Goal: Ask a question: Seek information or help from site administrators or community

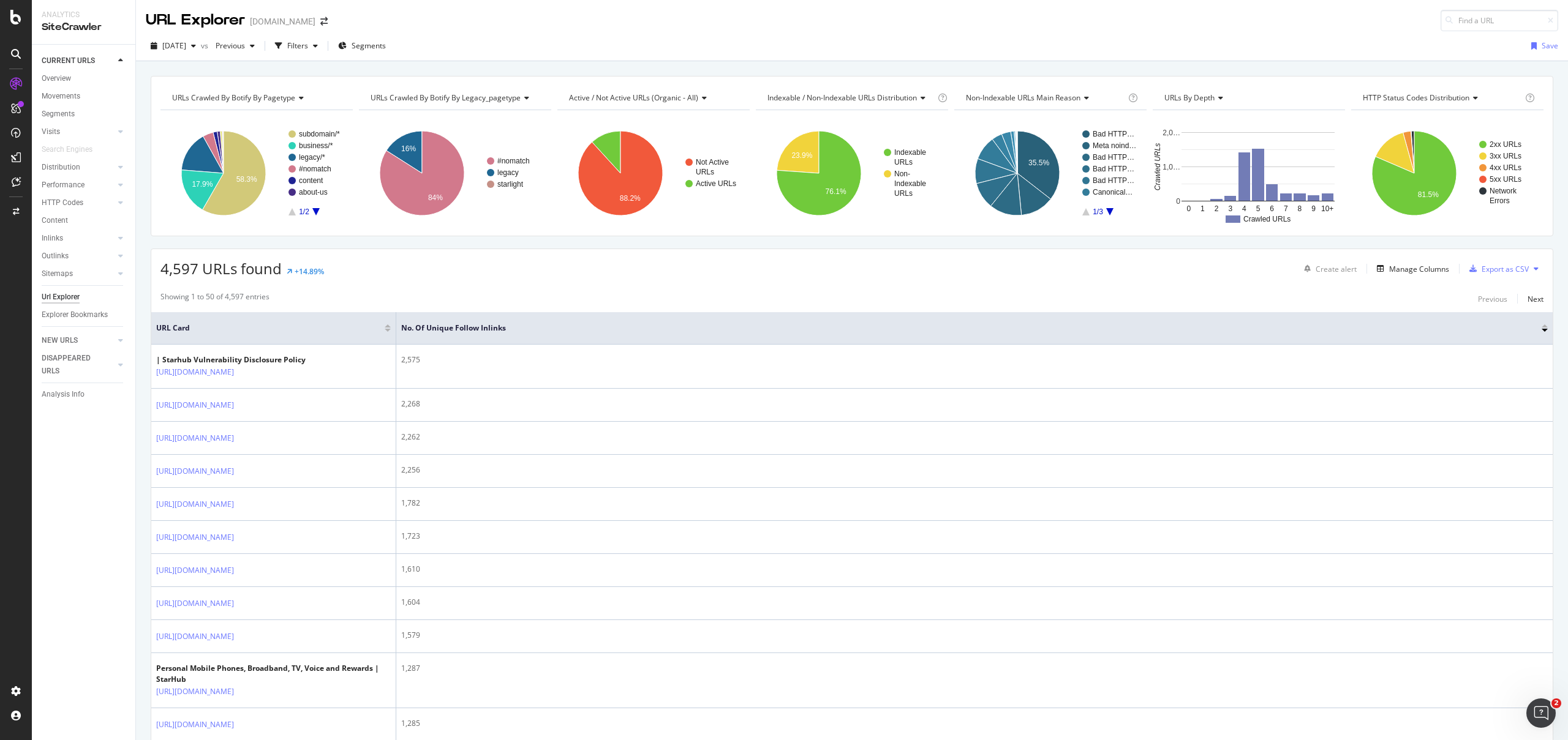
scroll to position [336, 0]
click at [21, 184] on div at bounding box center [16, 182] width 20 height 20
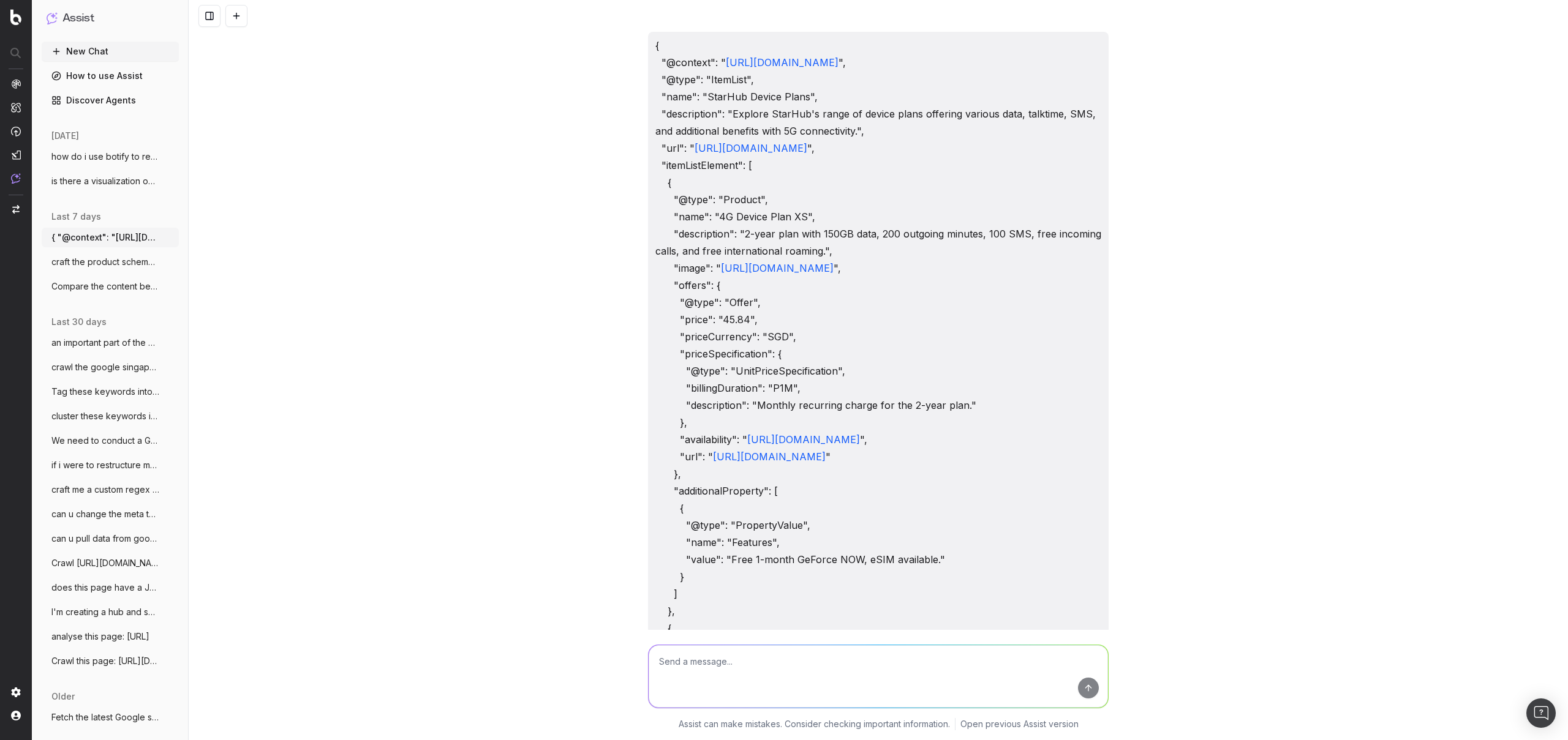
scroll to position [2539, 0]
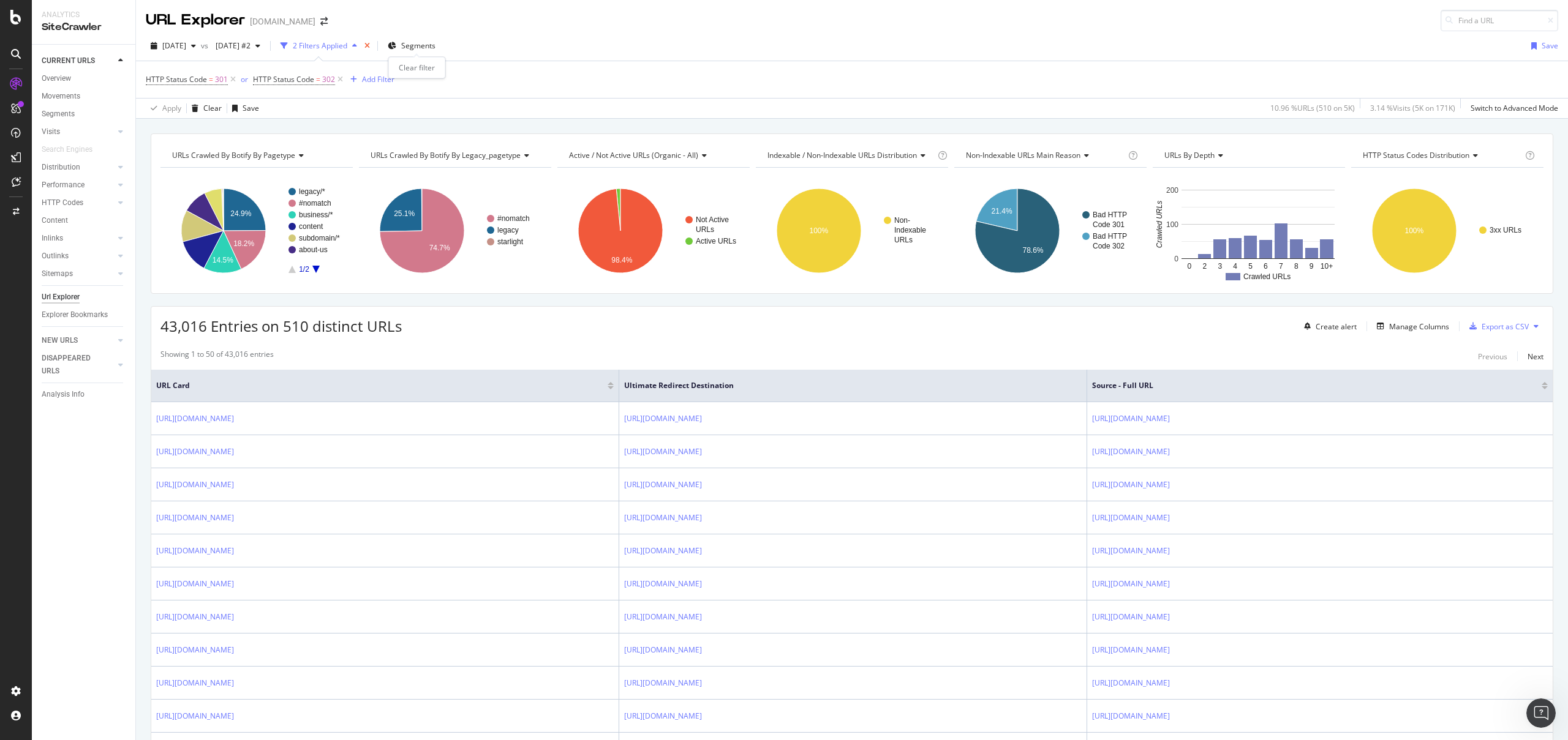
click at [370, 44] on icon "times" at bounding box center [367, 45] width 6 height 7
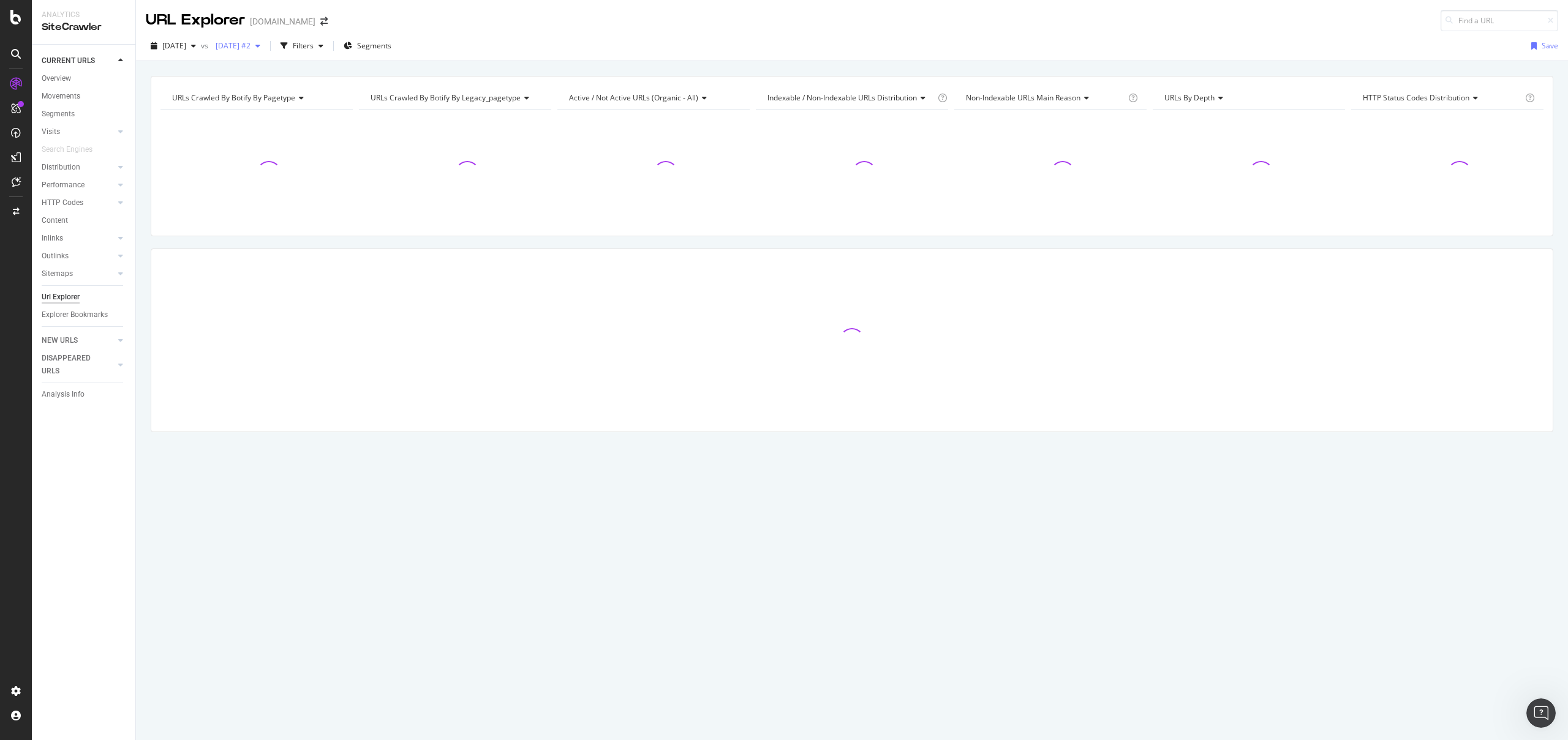
click at [251, 47] on span "2025 Aug. 5th #2" at bounding box center [231, 45] width 40 height 10
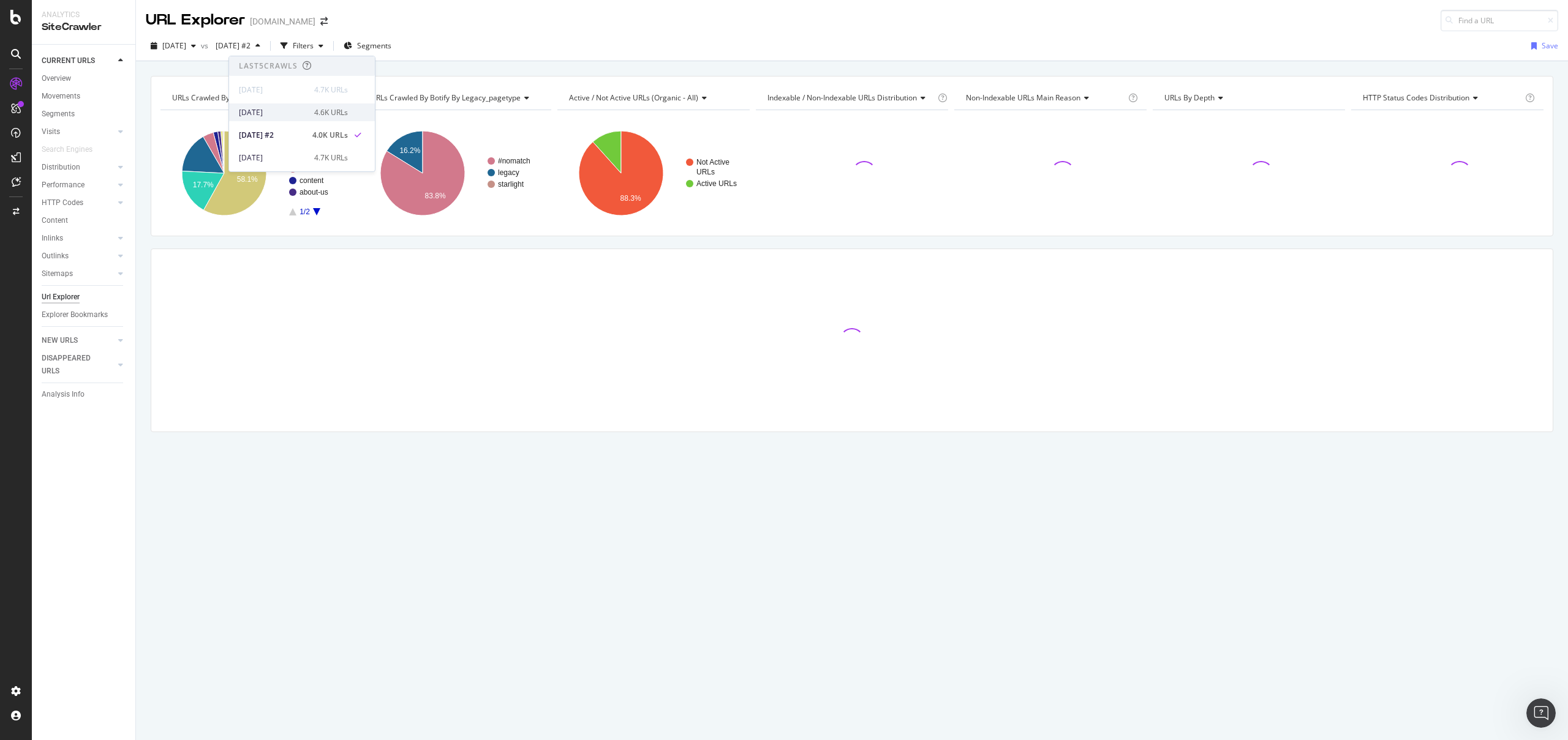
click at [297, 108] on div "2025 Aug. 17th" at bounding box center [273, 112] width 68 height 11
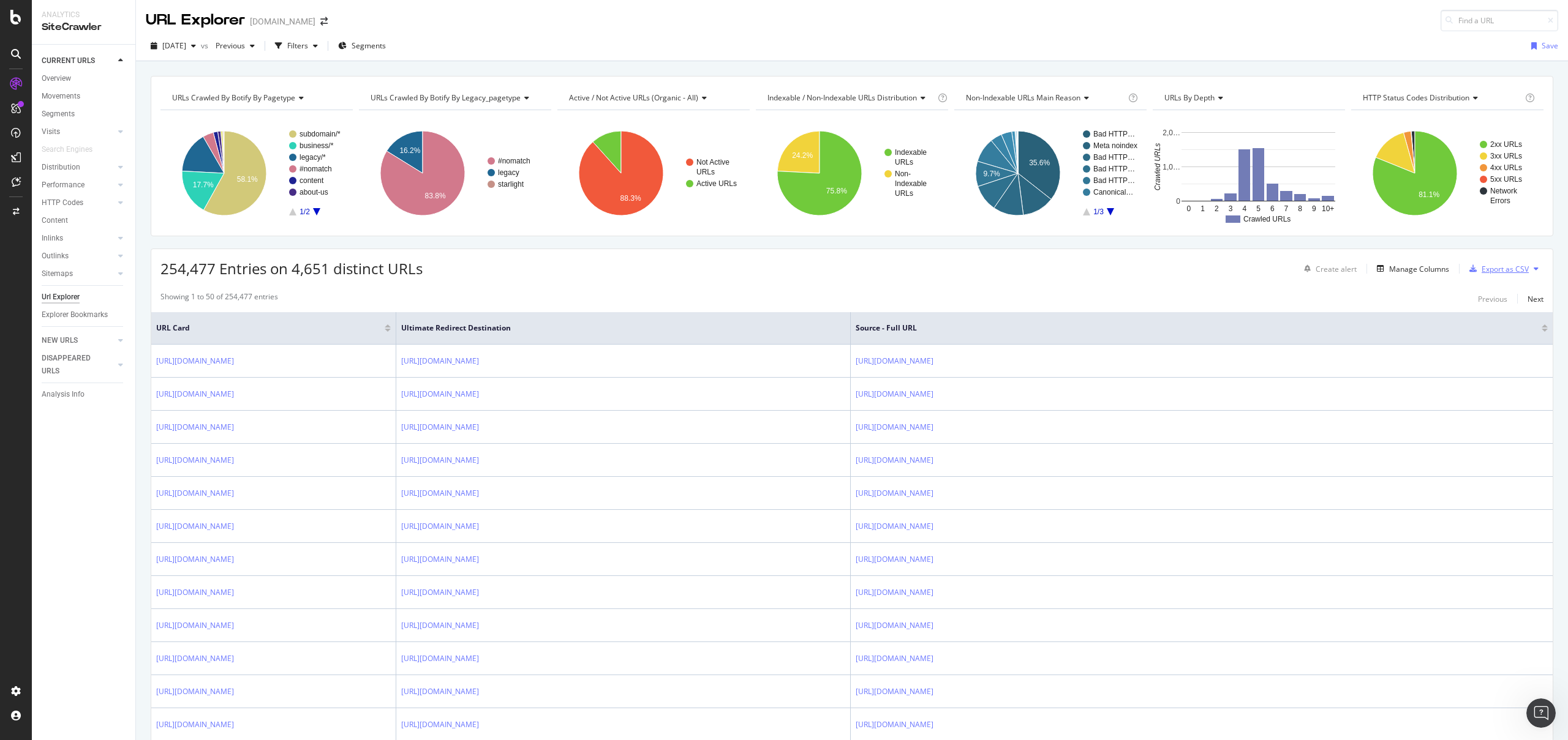
click at [1513, 272] on div "Export as CSV" at bounding box center [1505, 269] width 47 height 10
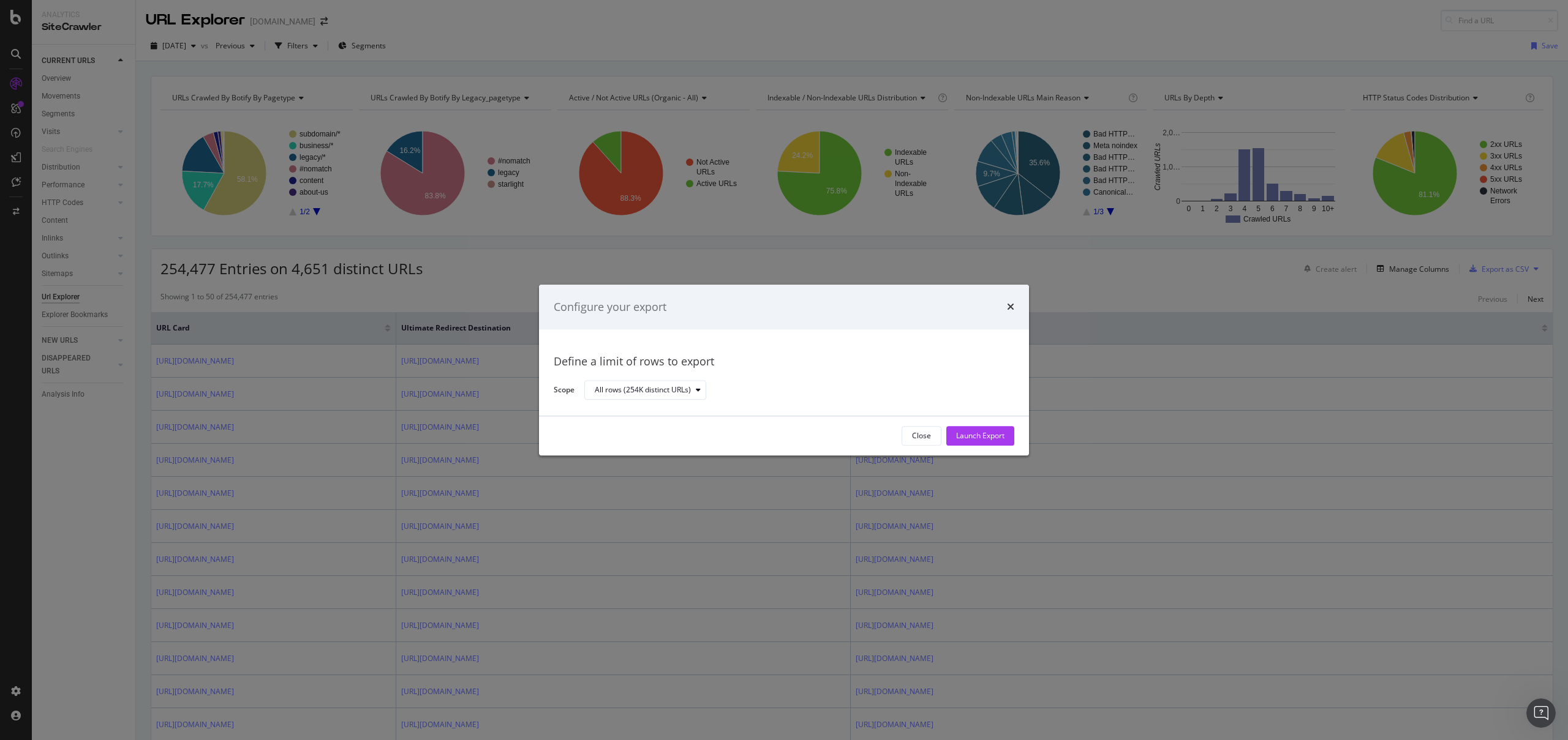
click at [1337, 285] on div "Configure your export Define a limit of rows to export Scope All rows (254K dis…" at bounding box center [784, 370] width 1568 height 740
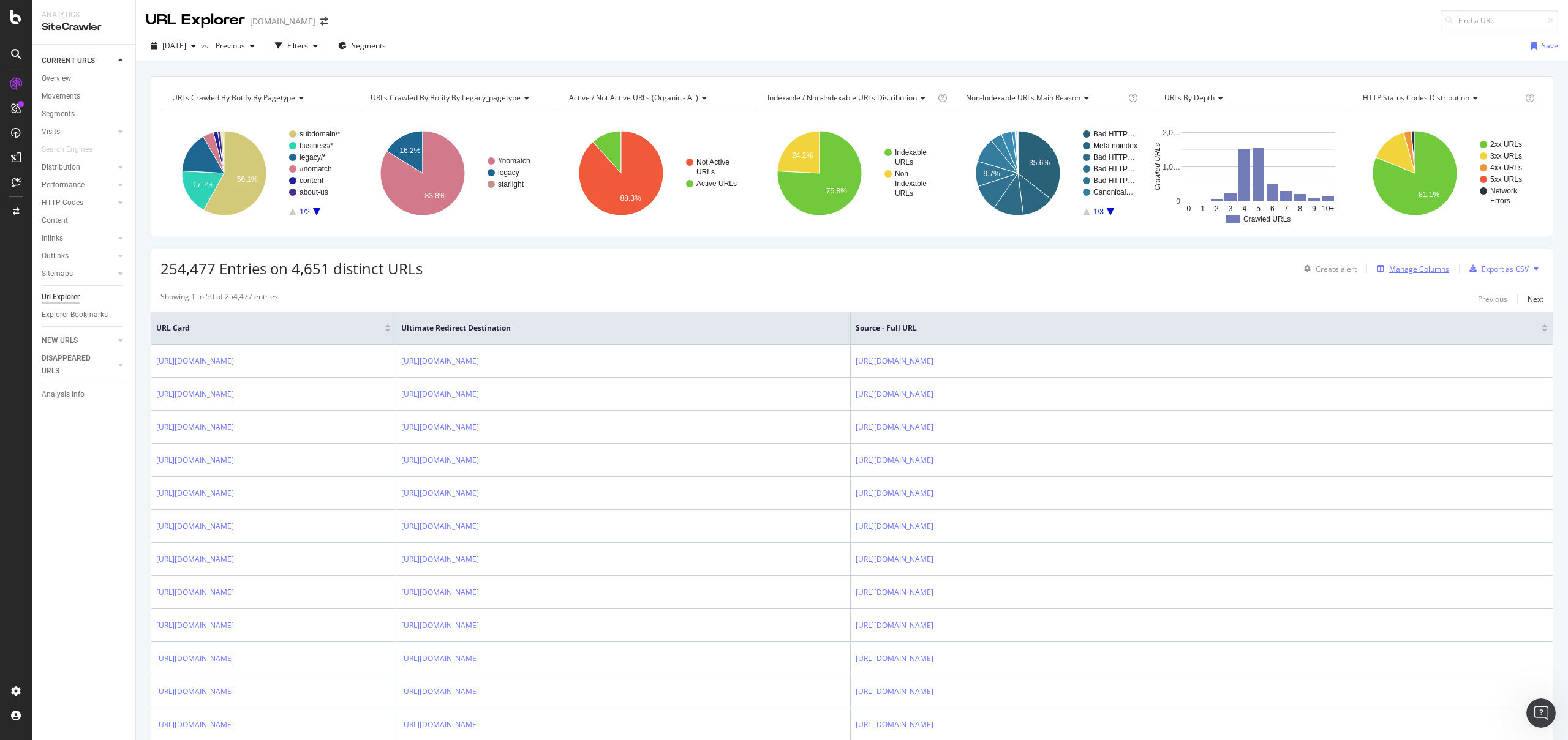
click at [1389, 269] on div "Manage Columns" at bounding box center [1419, 269] width 60 height 10
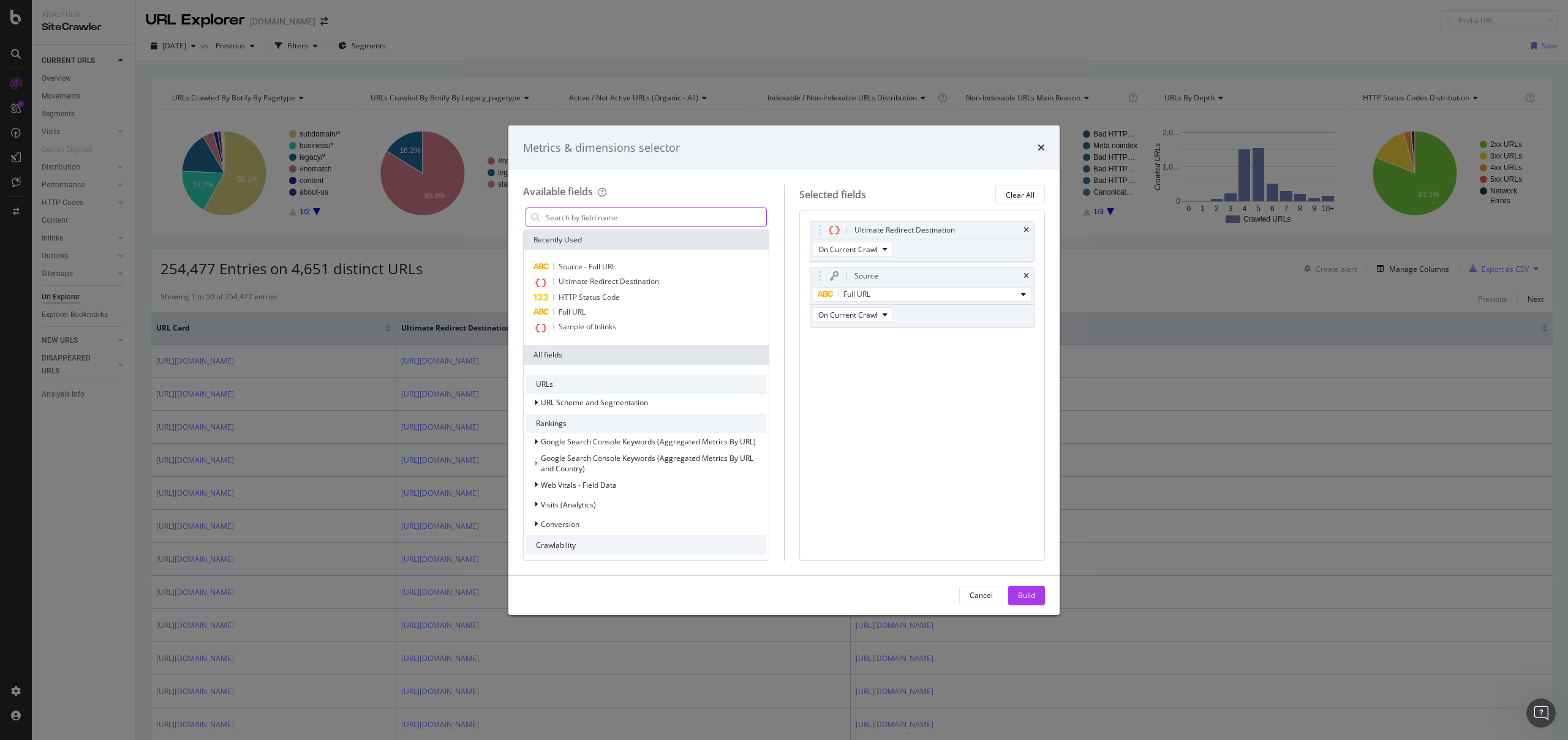
click at [572, 222] on input "modal" at bounding box center [656, 217] width 222 height 19
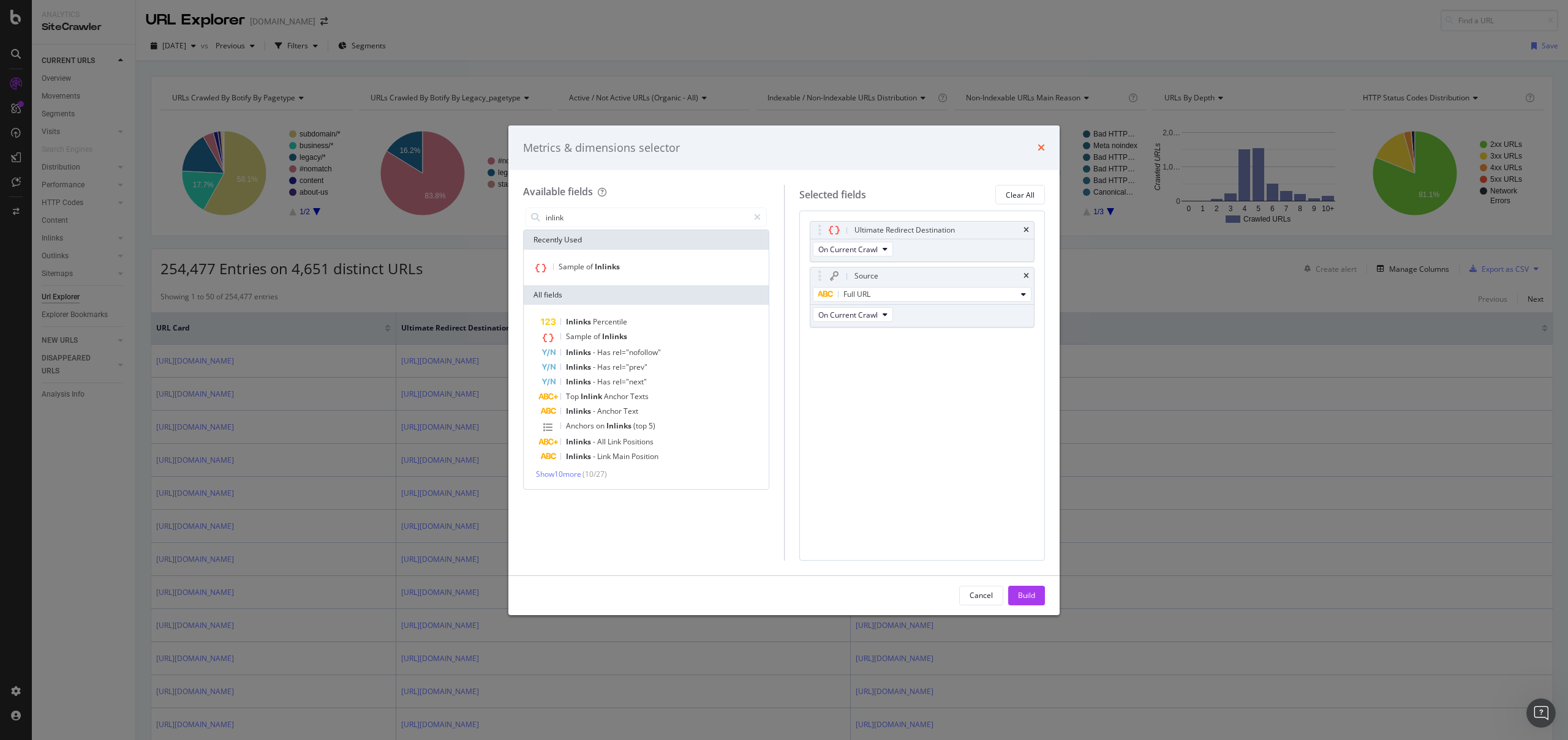
type input "inlink"
click at [1042, 149] on icon "times" at bounding box center [1041, 147] width 7 height 10
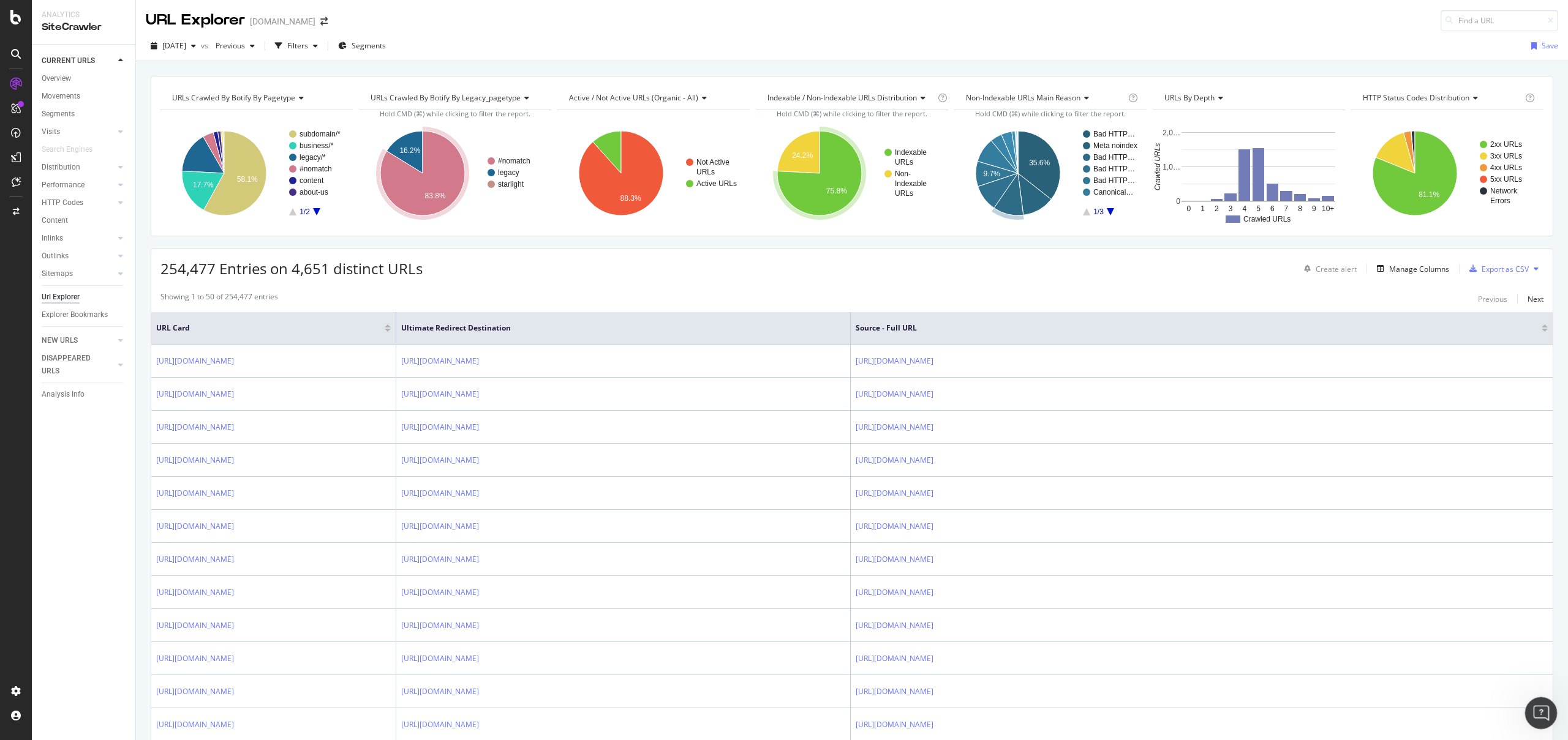
click at [1540, 717] on icon "Open Intercom Messenger" at bounding box center [1539, 712] width 21 height 21
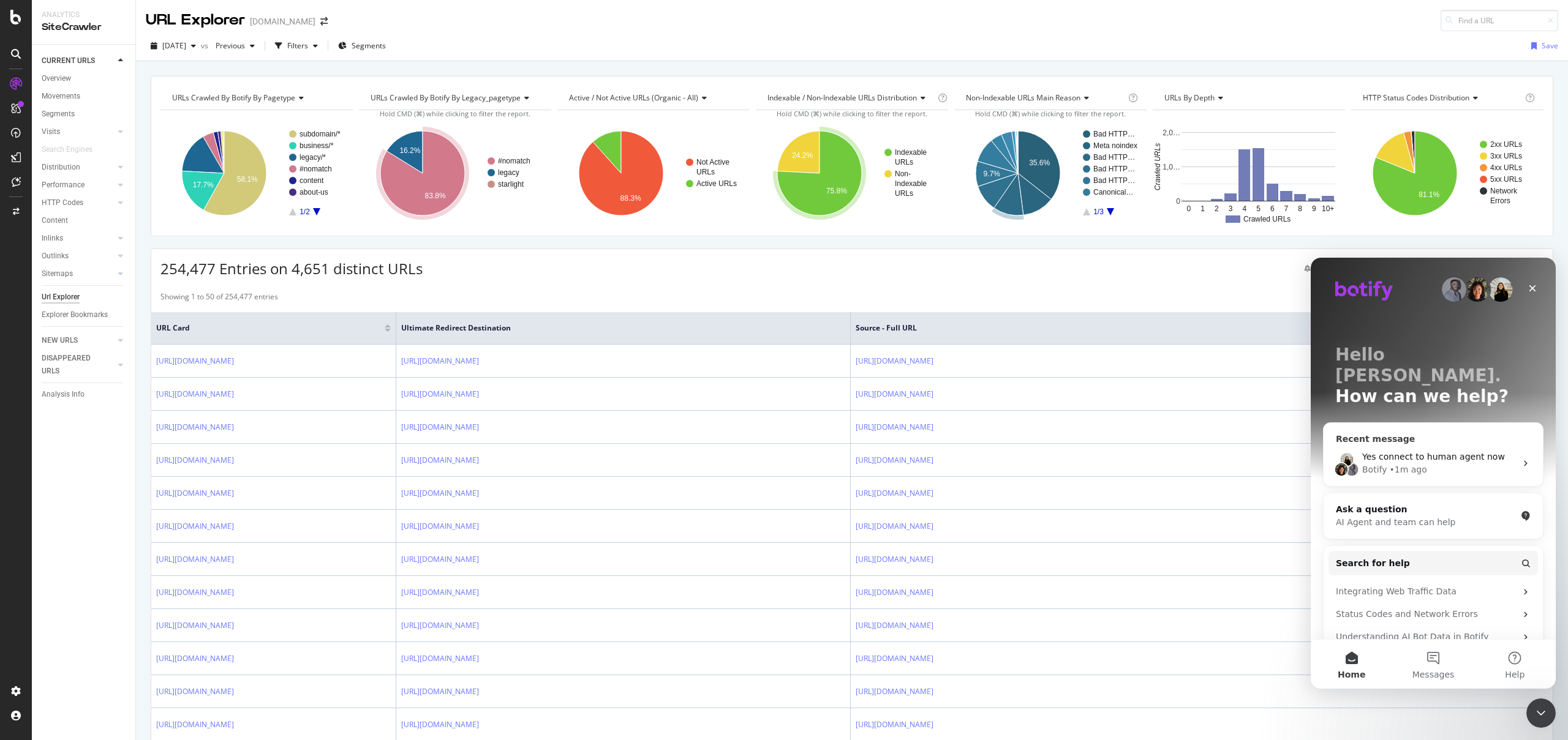
click at [1407, 463] on div "• 1m ago" at bounding box center [1408, 470] width 37 height 13
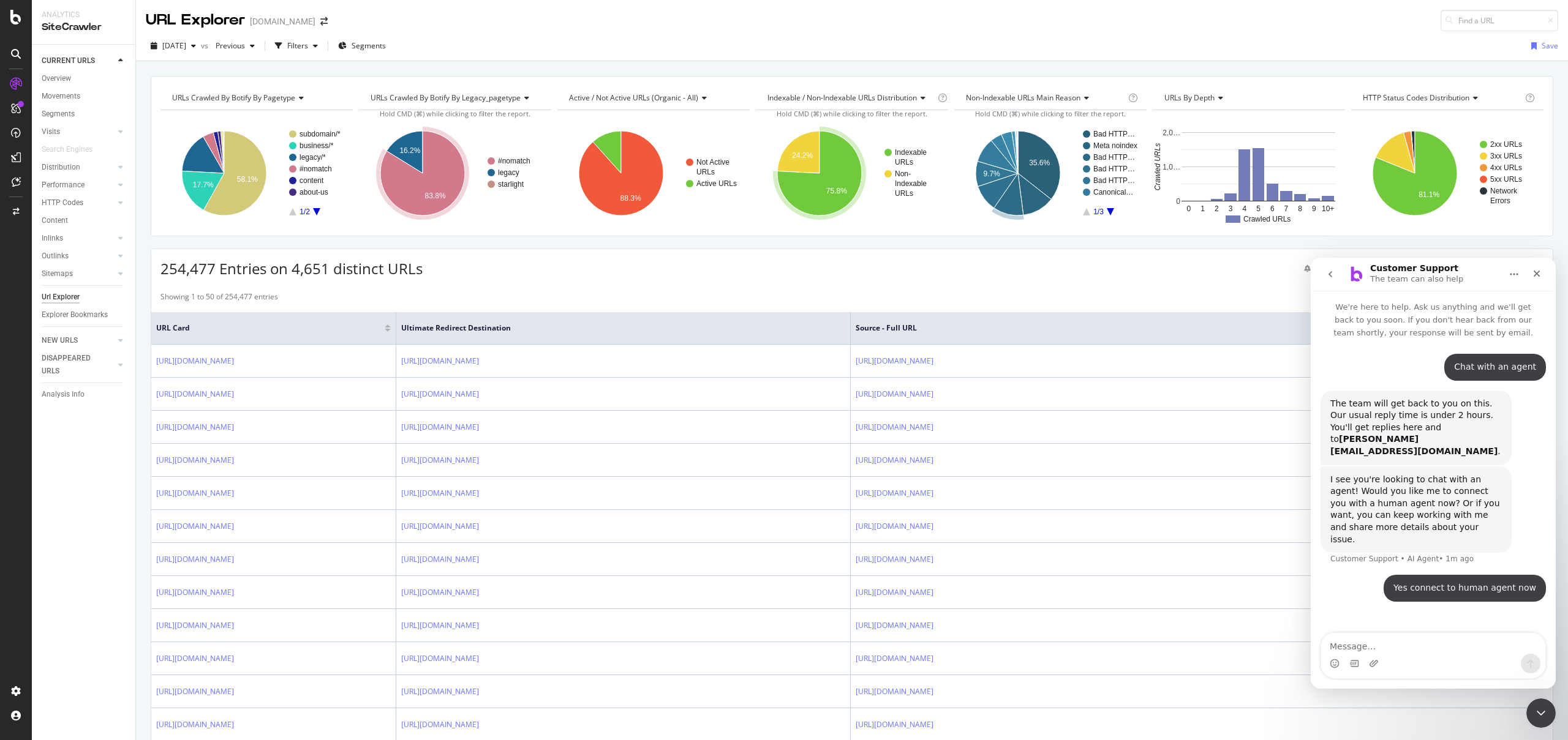
click at [1363, 642] on textarea "Message…" at bounding box center [1433, 643] width 224 height 21
type textarea "how do i get data on the status code of pages my internal links point to?"
click at [64, 242] on link "Inlinks" at bounding box center [78, 238] width 73 height 13
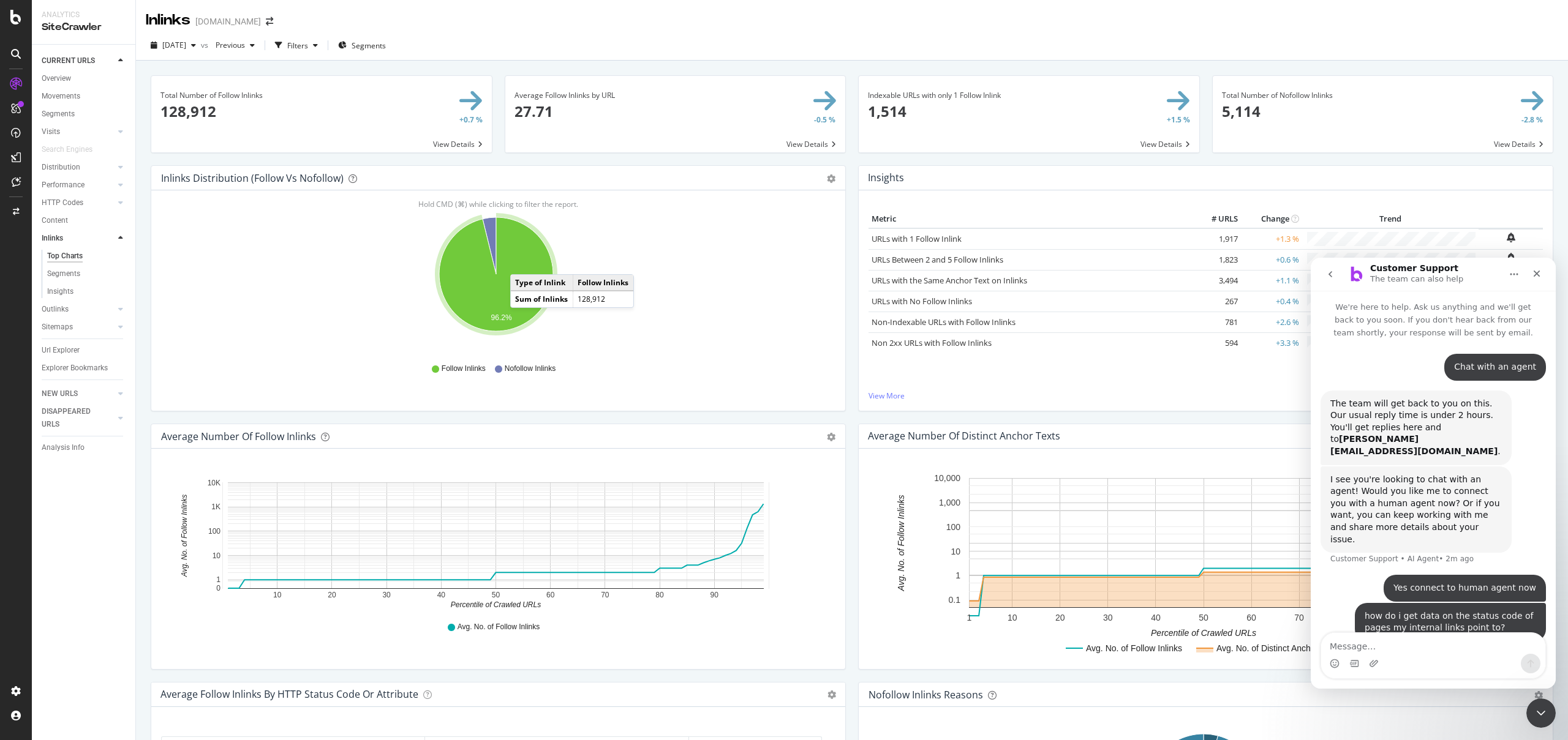
click at [522, 262] on icon "A chart." at bounding box center [496, 274] width 114 height 114
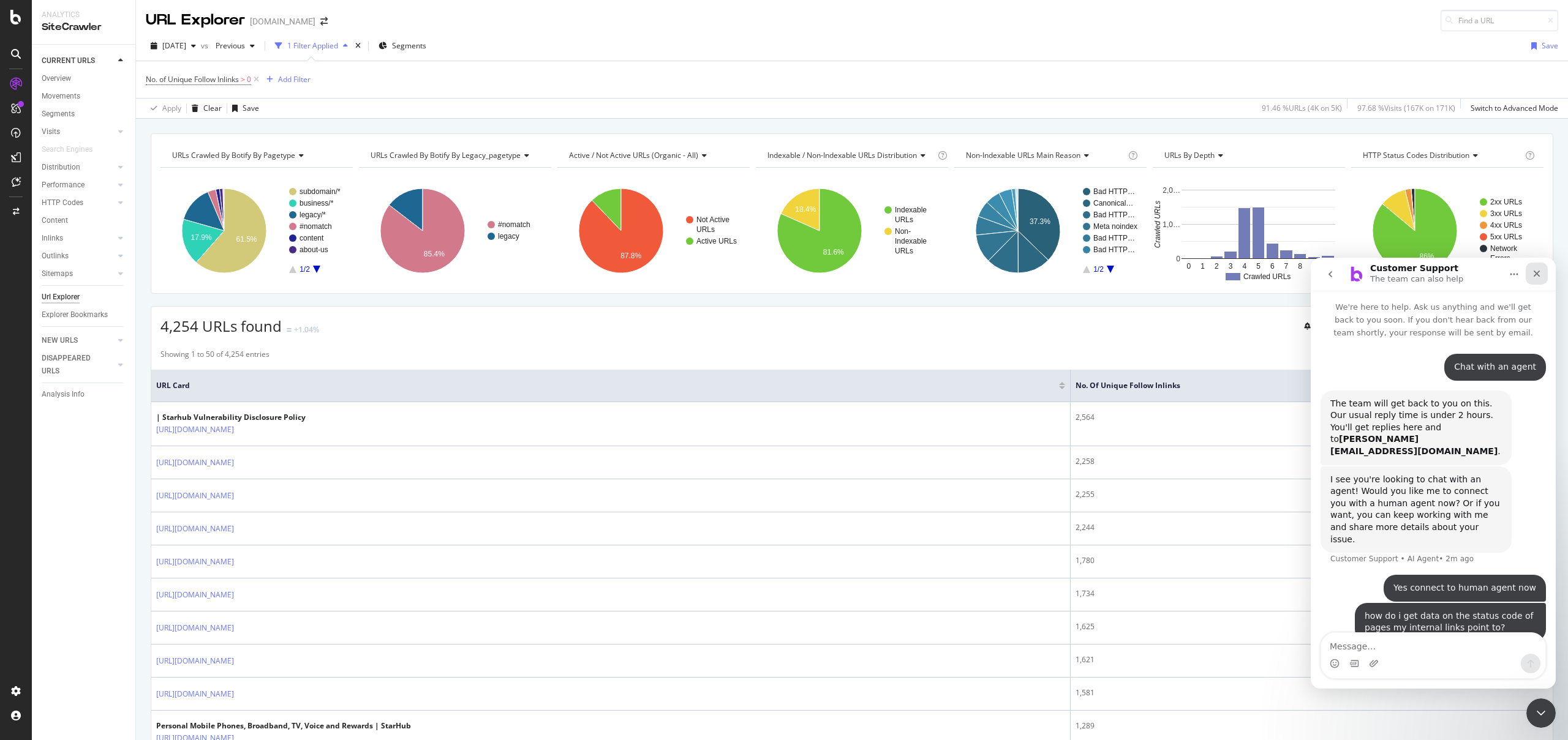
click at [1540, 275] on icon "Close" at bounding box center [1536, 274] width 10 height 10
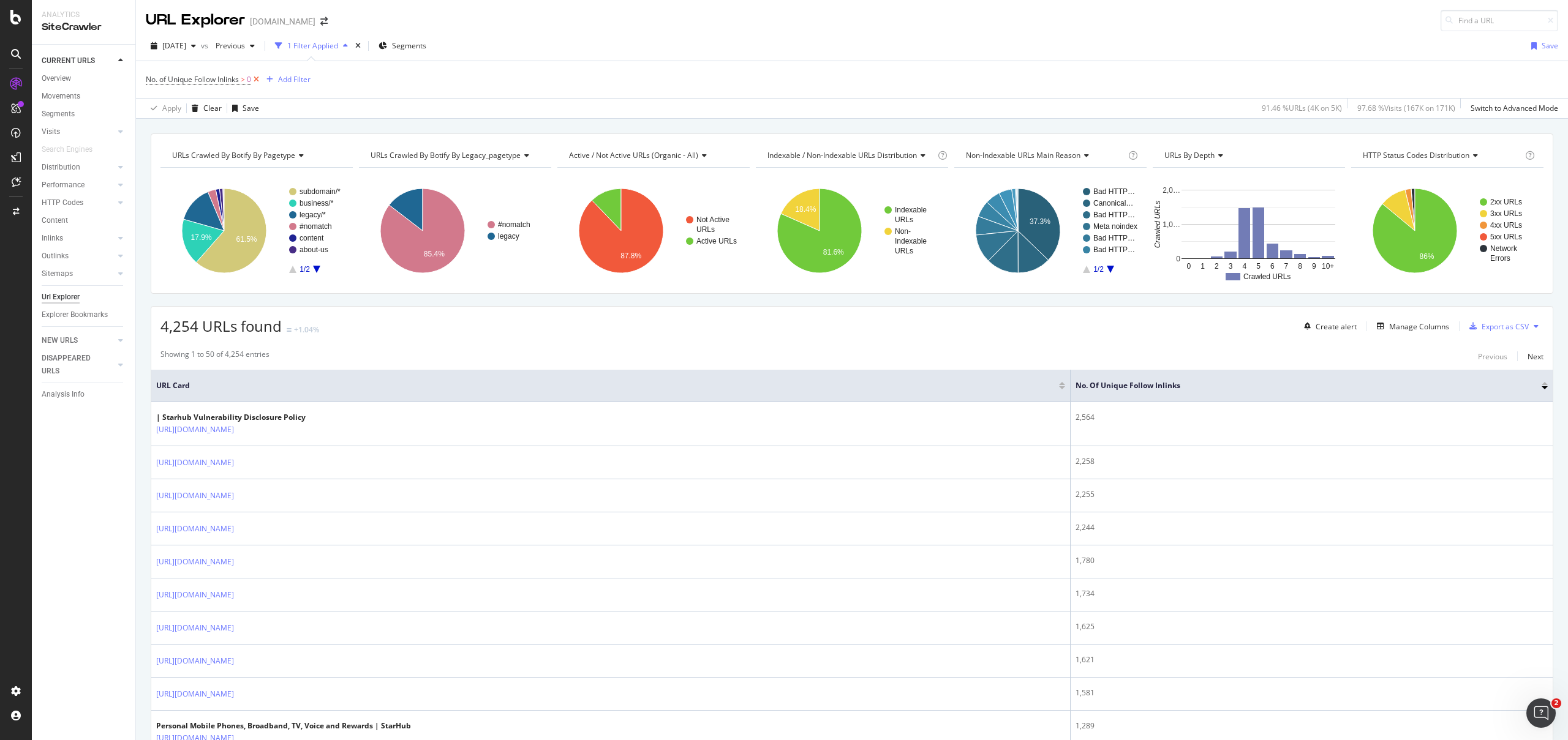
click at [261, 85] on icon at bounding box center [256, 79] width 10 height 12
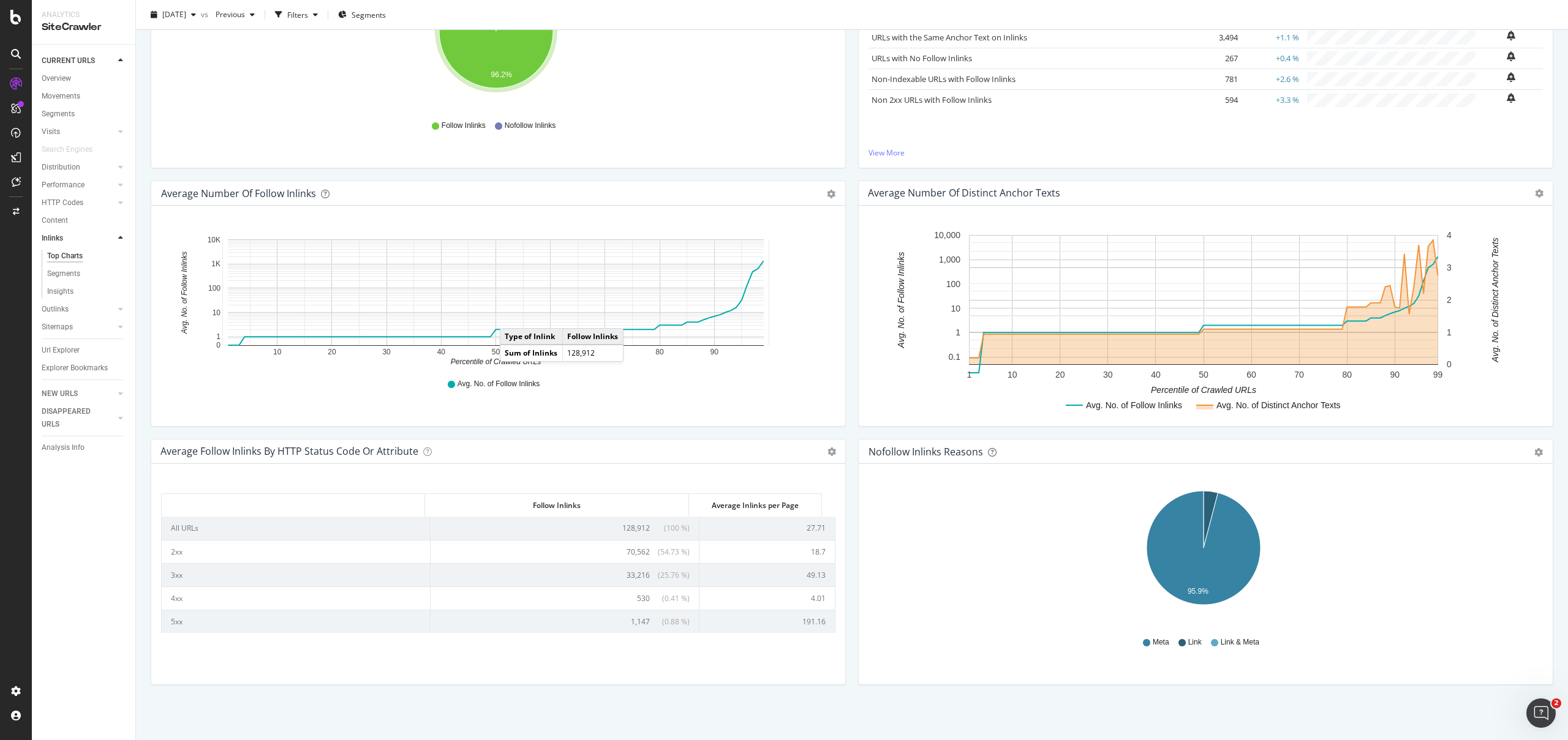
click at [390, 534] on td "All URLs" at bounding box center [296, 528] width 269 height 22
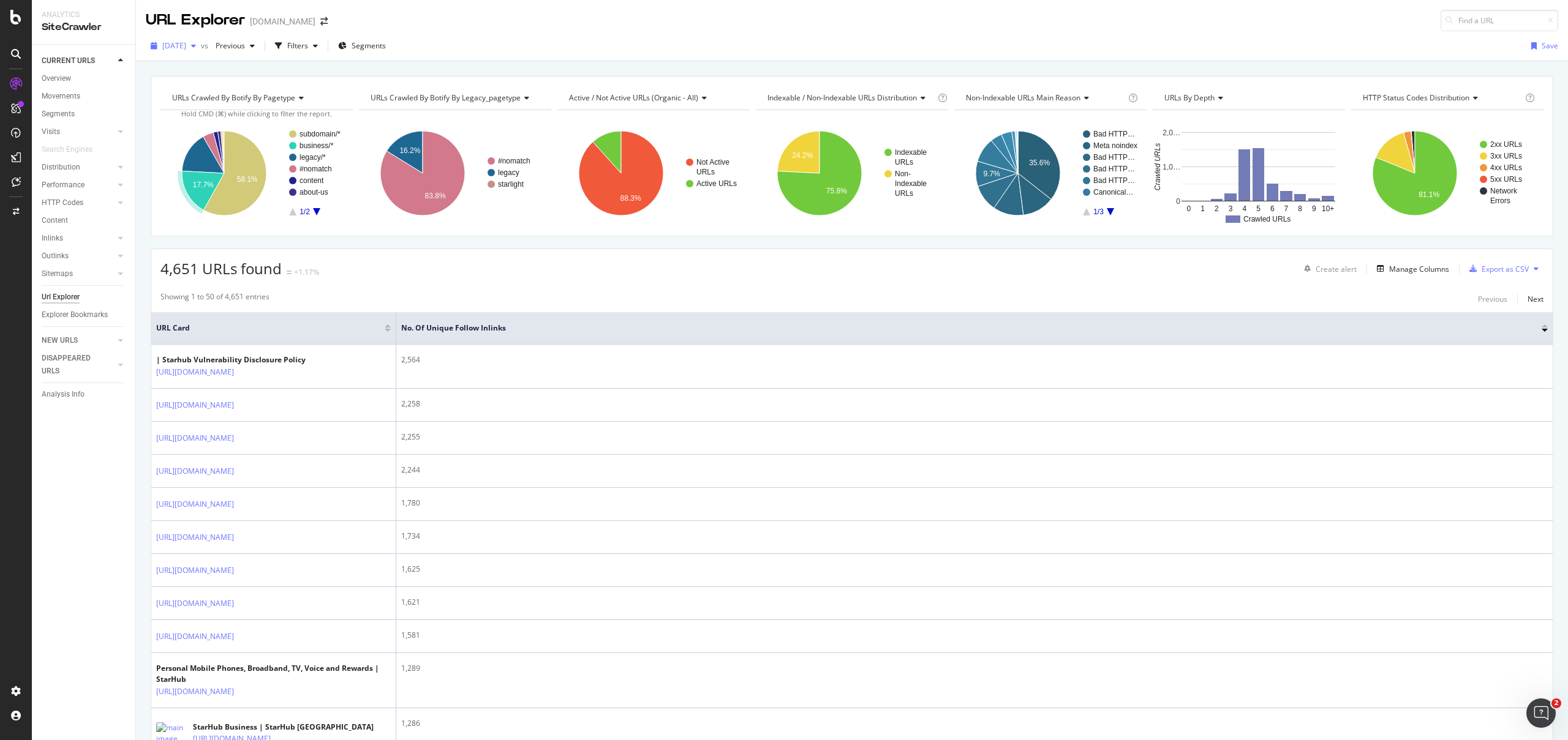
click at [186, 45] on span "2025 Aug. 20th" at bounding box center [174, 45] width 24 height 10
click at [663, 65] on div "URLs Crawled By Botify By pagetype Chart (by Value) Table Expand Export as CSV …" at bounding box center [852, 76] width 1432 height 29
click at [1393, 97] on span "HTTP Status Codes Distribution" at bounding box center [1415, 97] width 106 height 10
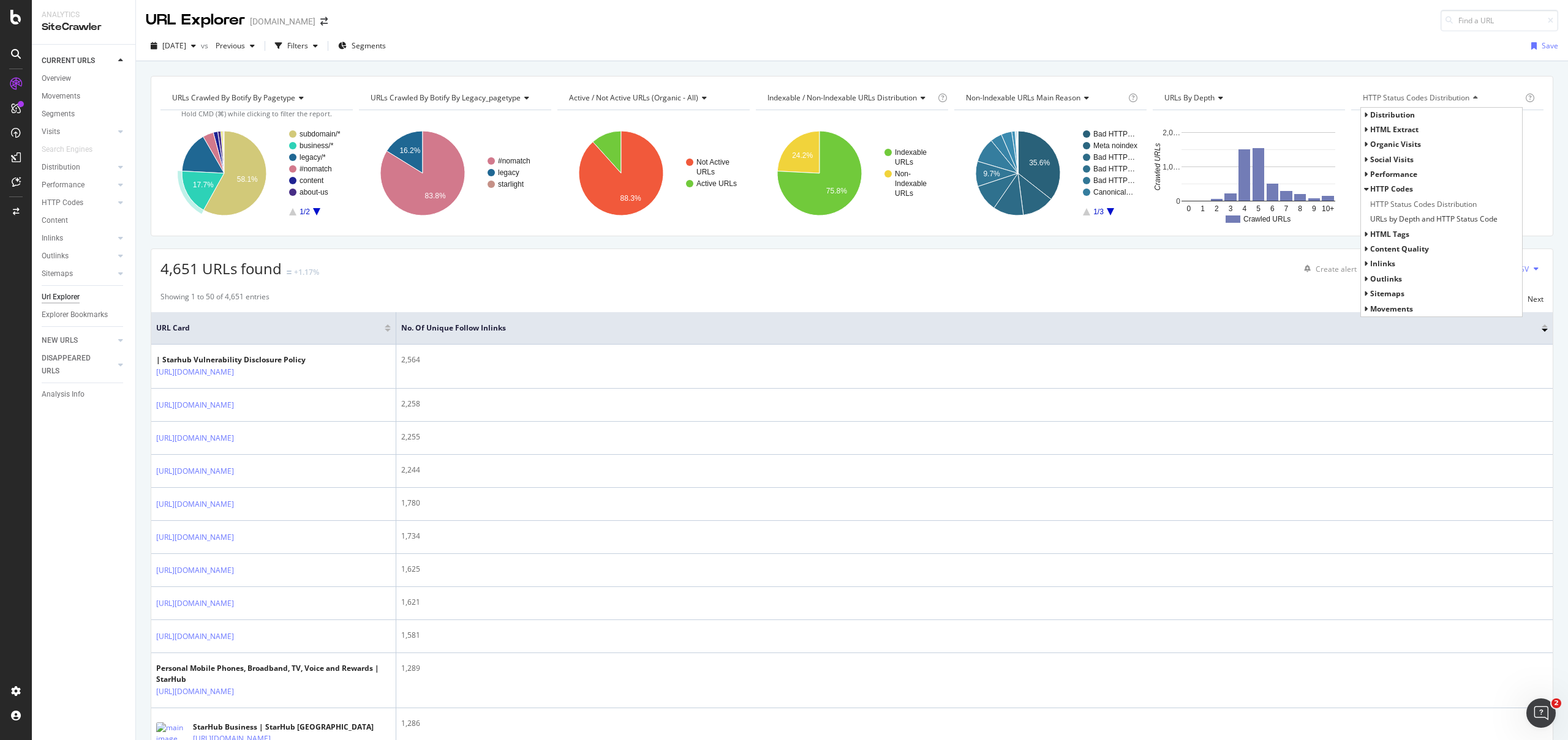
click at [1377, 119] on span "Distribution" at bounding box center [1392, 115] width 45 height 10
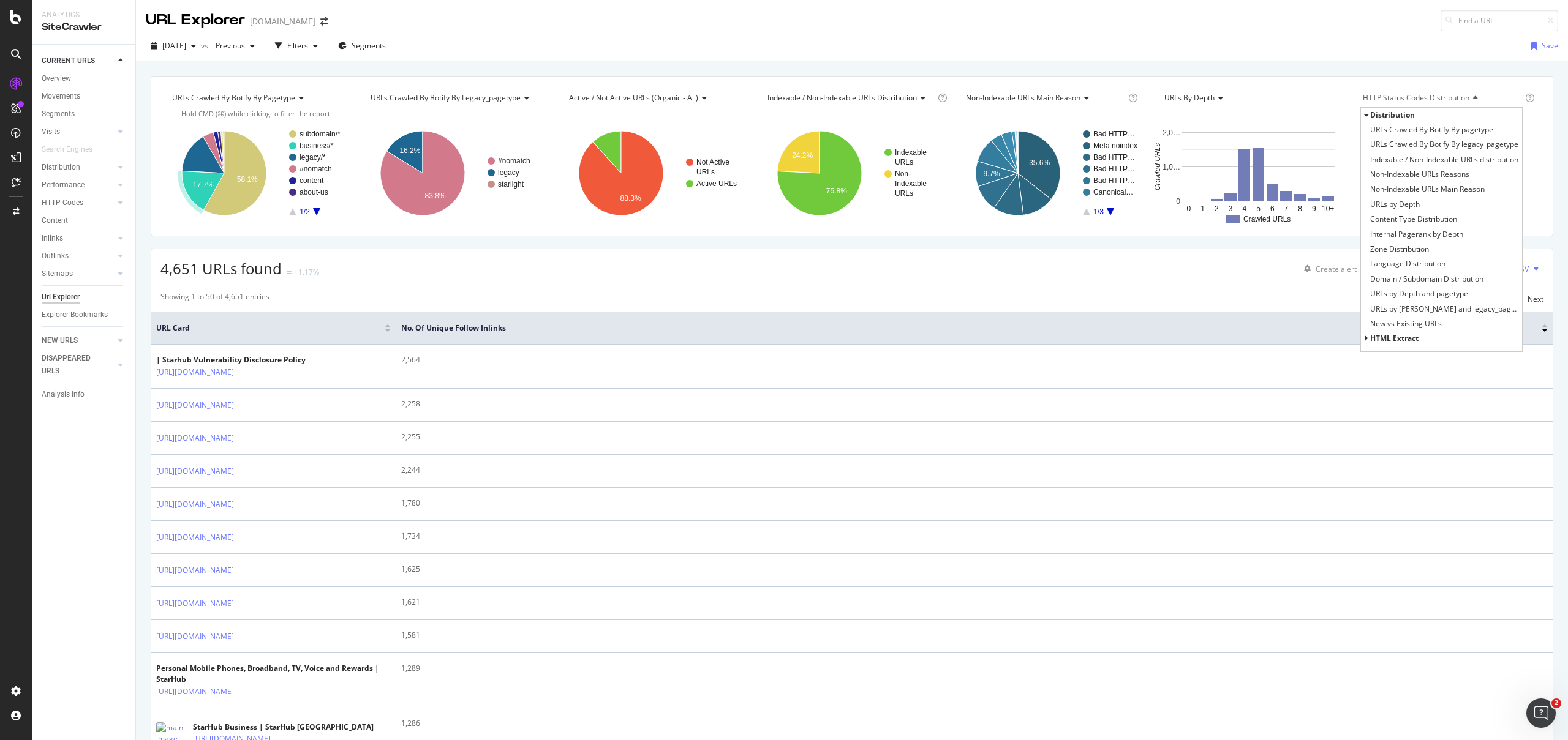
click at [1377, 119] on span "Distribution" at bounding box center [1392, 115] width 45 height 10
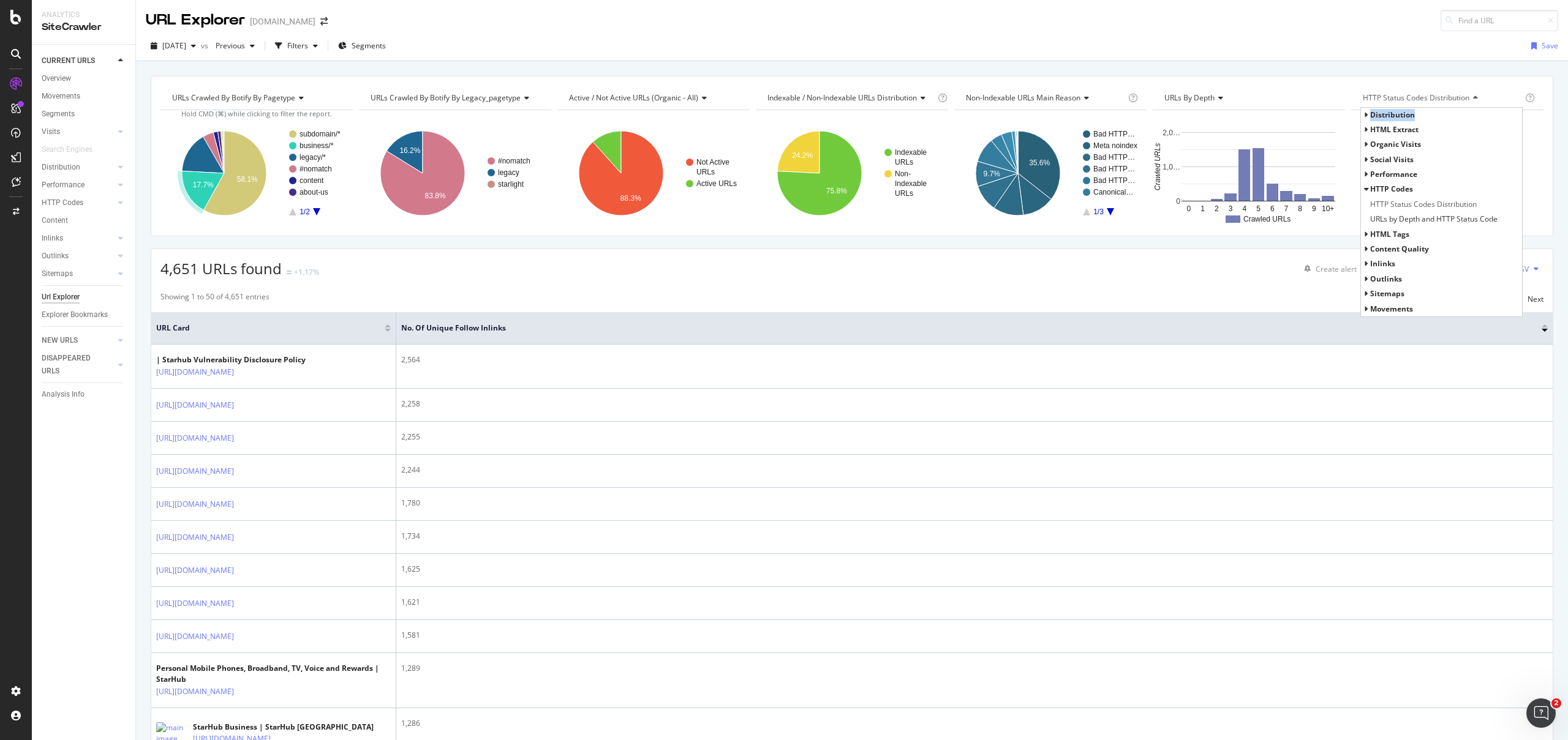
click at [1377, 119] on span "Distribution" at bounding box center [1392, 115] width 45 height 10
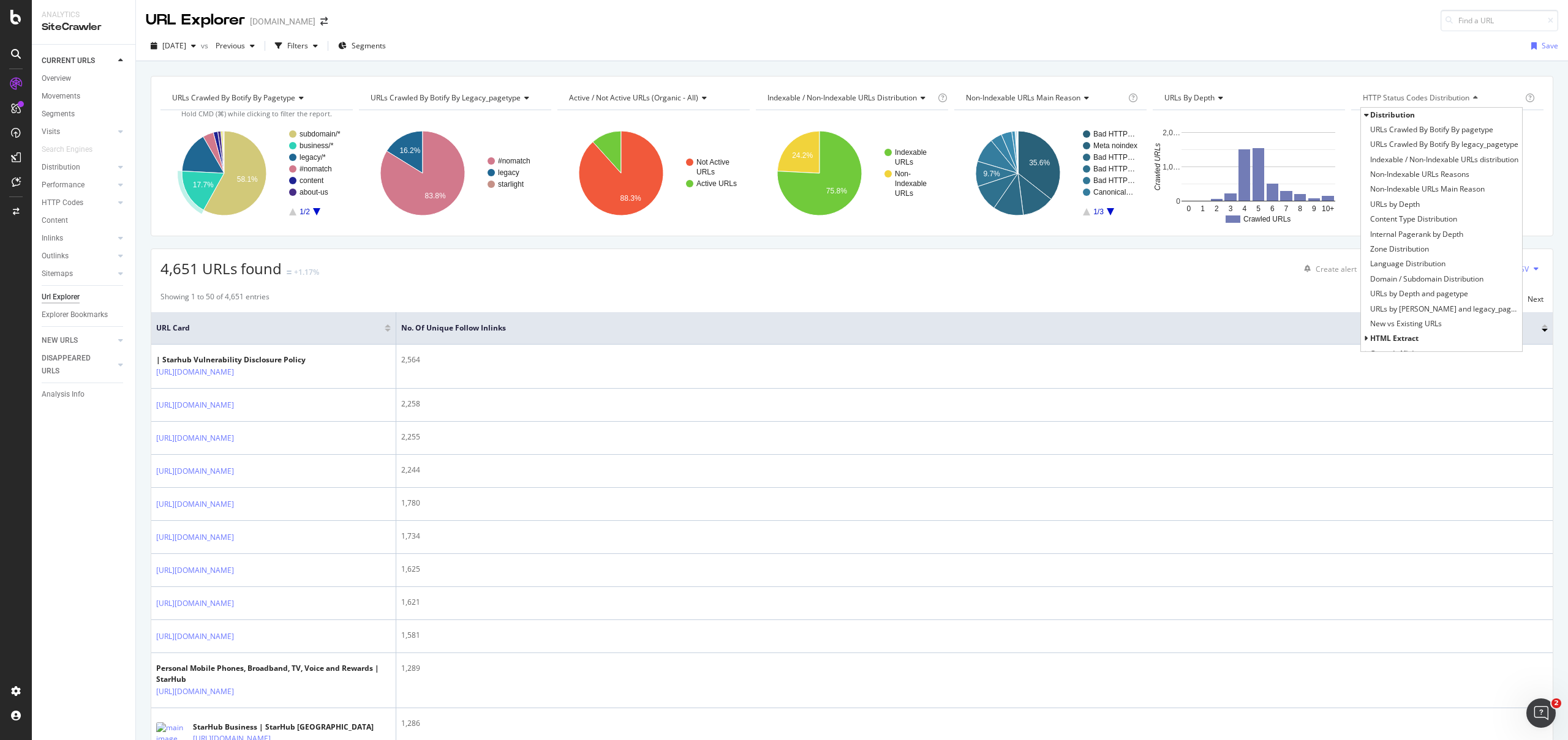
click at [1403, 97] on span "HTTP Status Codes Distribution" at bounding box center [1415, 97] width 106 height 10
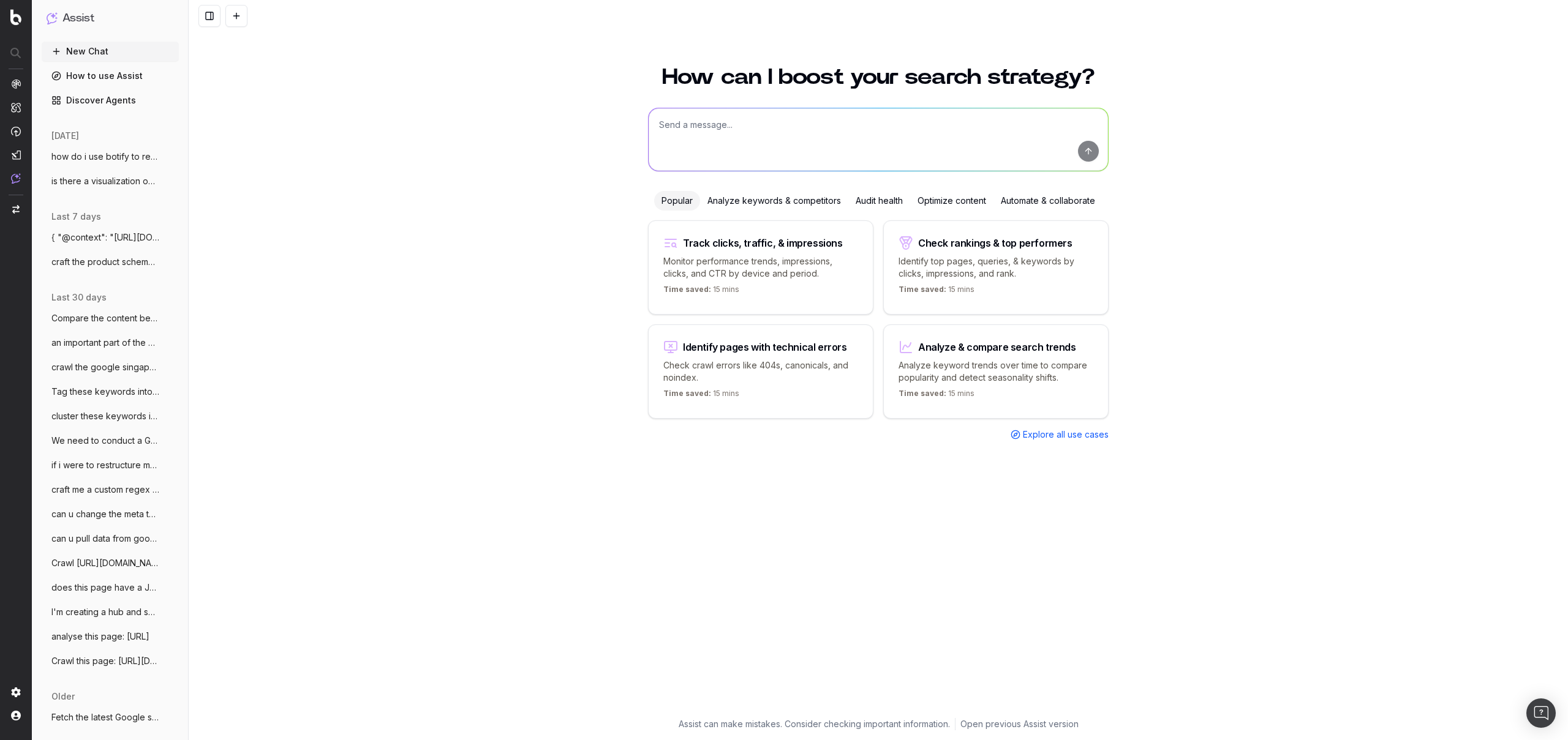
click at [711, 129] on textarea at bounding box center [878, 139] width 459 height 62
paste textarea "on the inlinks to 4XX / 3XX pages. I'm not sure if what I implemented on PW is …"
type textarea "on the inlinks to 4XX / 3XX pages. I'm not sure if what I implemented on PW is …"
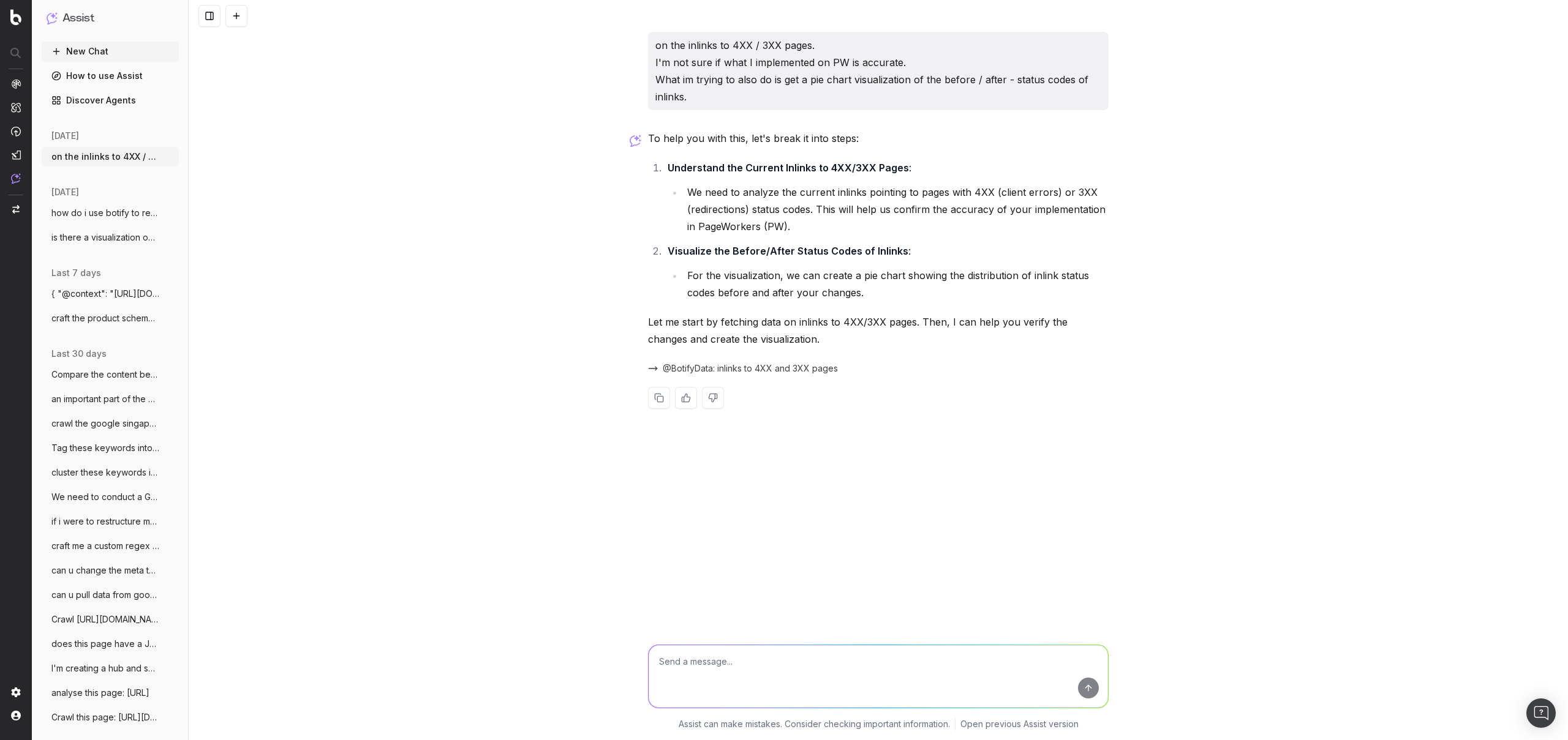
click at [745, 370] on span "@BotifyData: inlinks to 4XX and 3XX pages" at bounding box center [750, 368] width 175 height 12
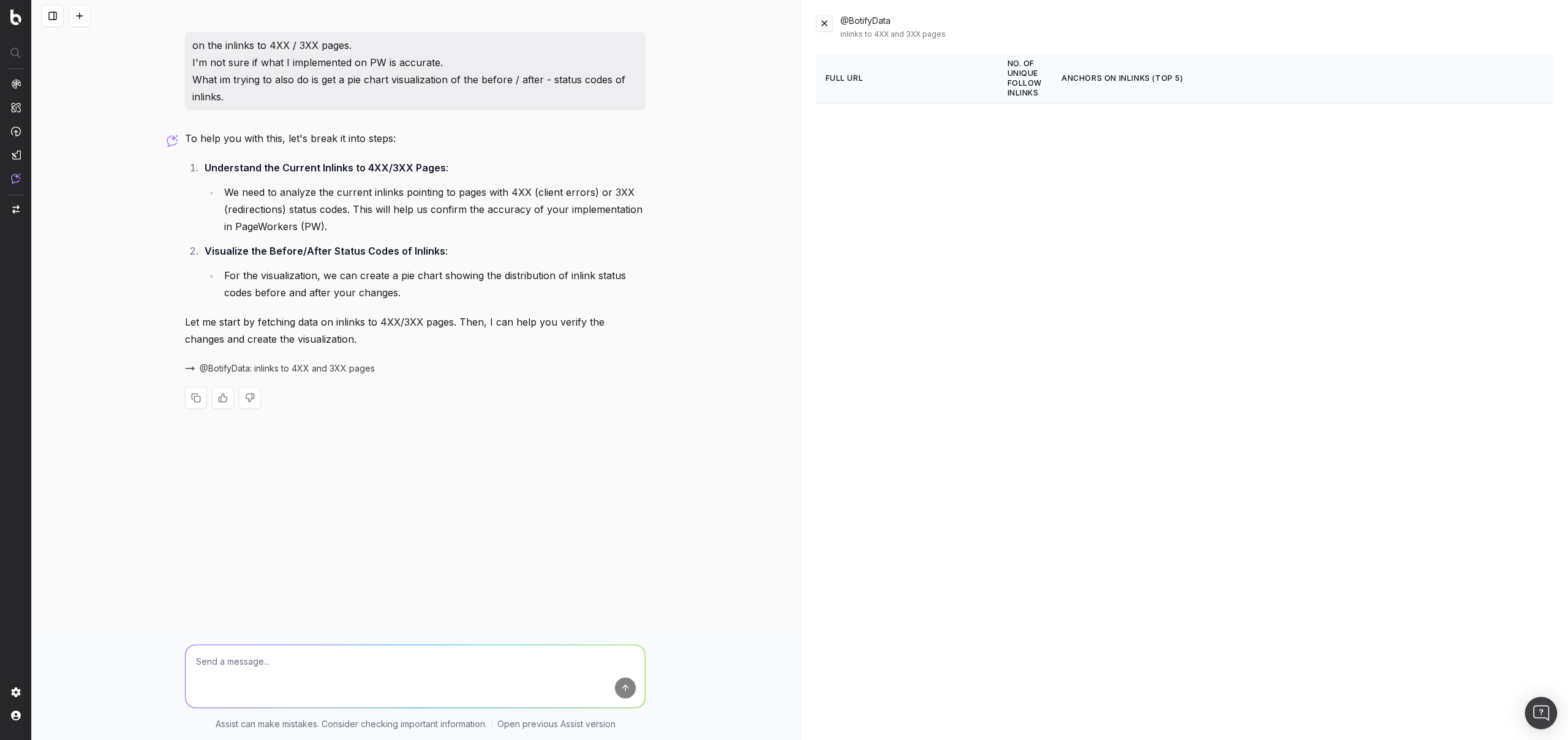
click at [1540, 705] on img "Open Intercom Messenger" at bounding box center [1540, 713] width 16 height 16
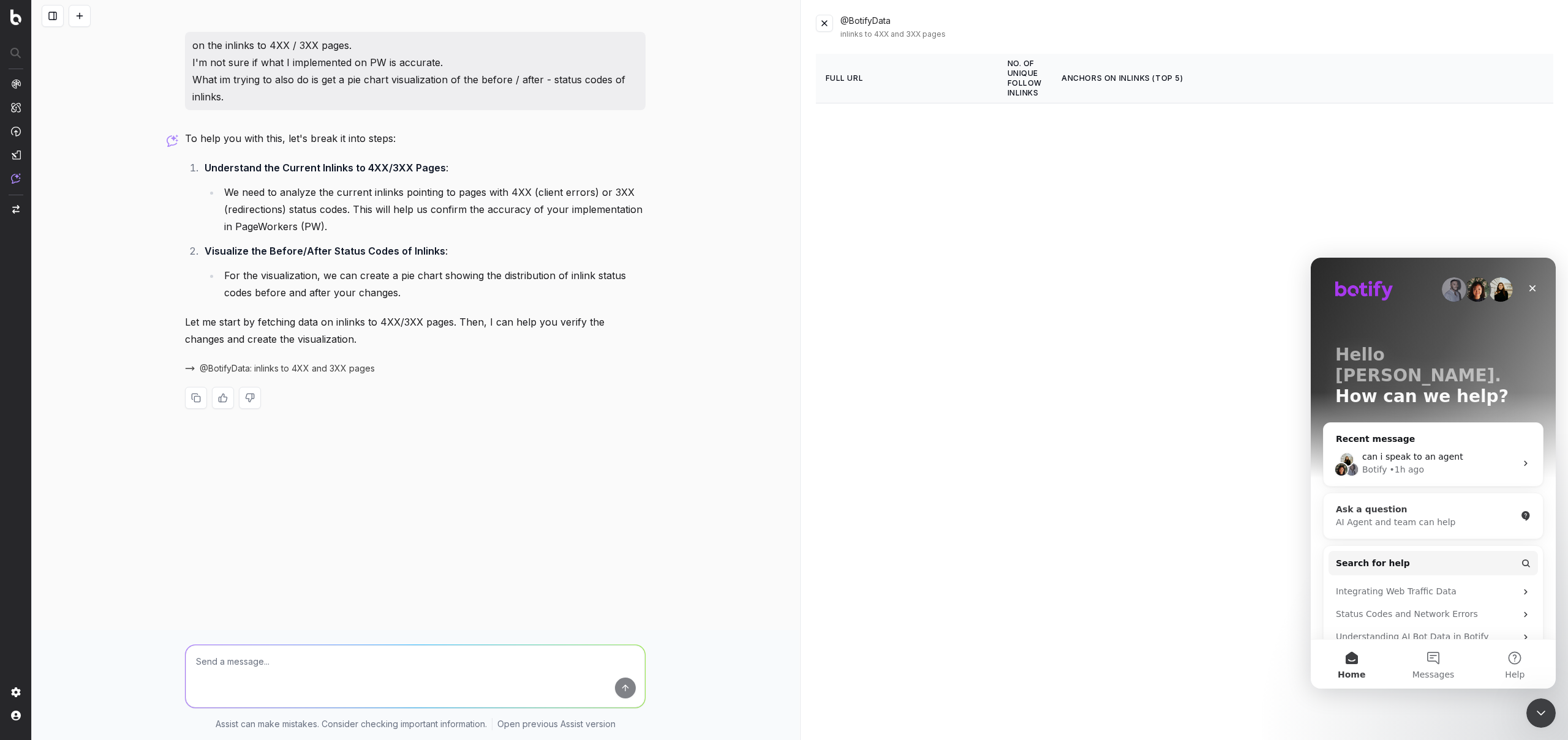
click at [1449, 516] on div "AI Agent and team can help" at bounding box center [1425, 523] width 180 height 13
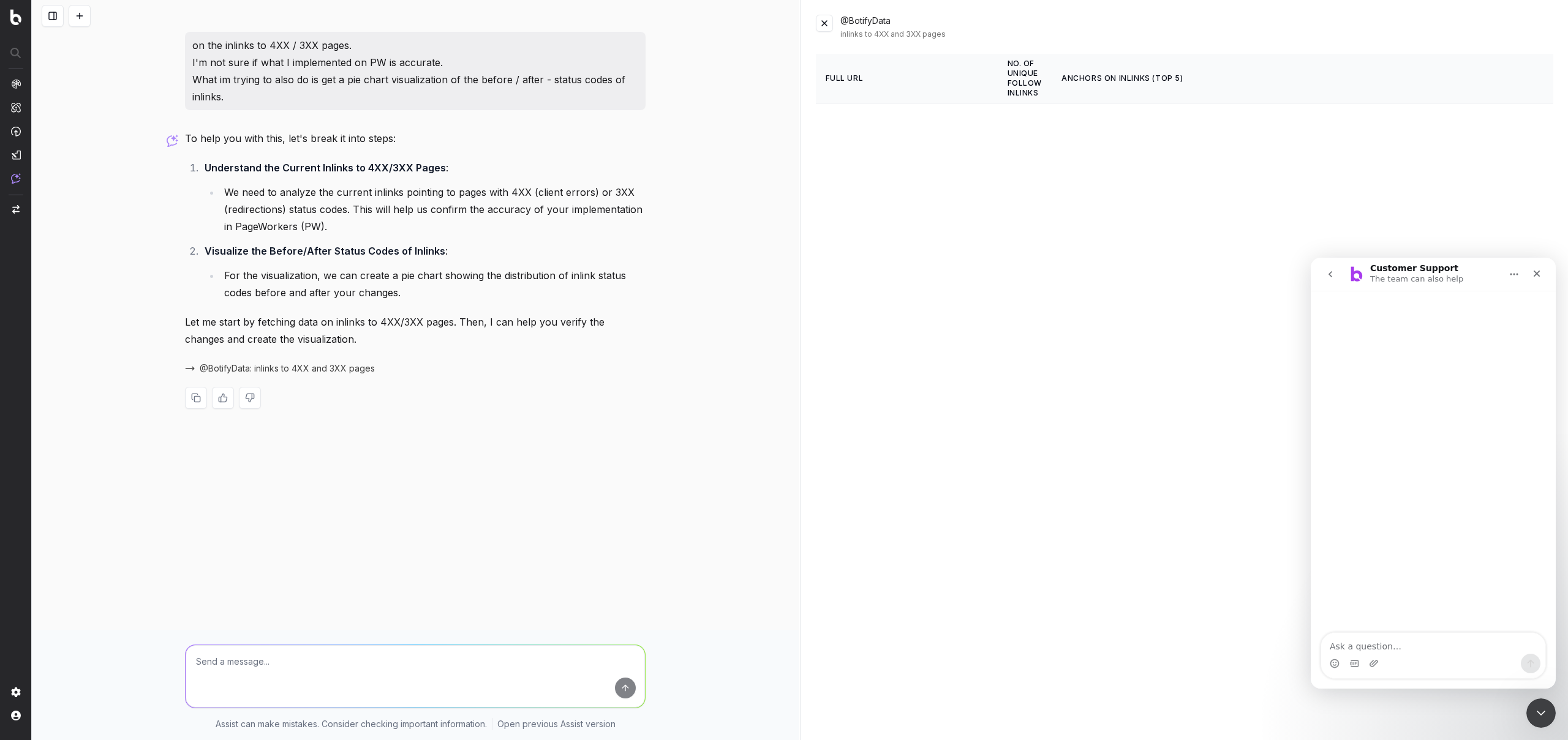
click at [1373, 642] on textarea "Ask a question…" at bounding box center [1433, 643] width 224 height 21
type textarea "Chat with an agent"
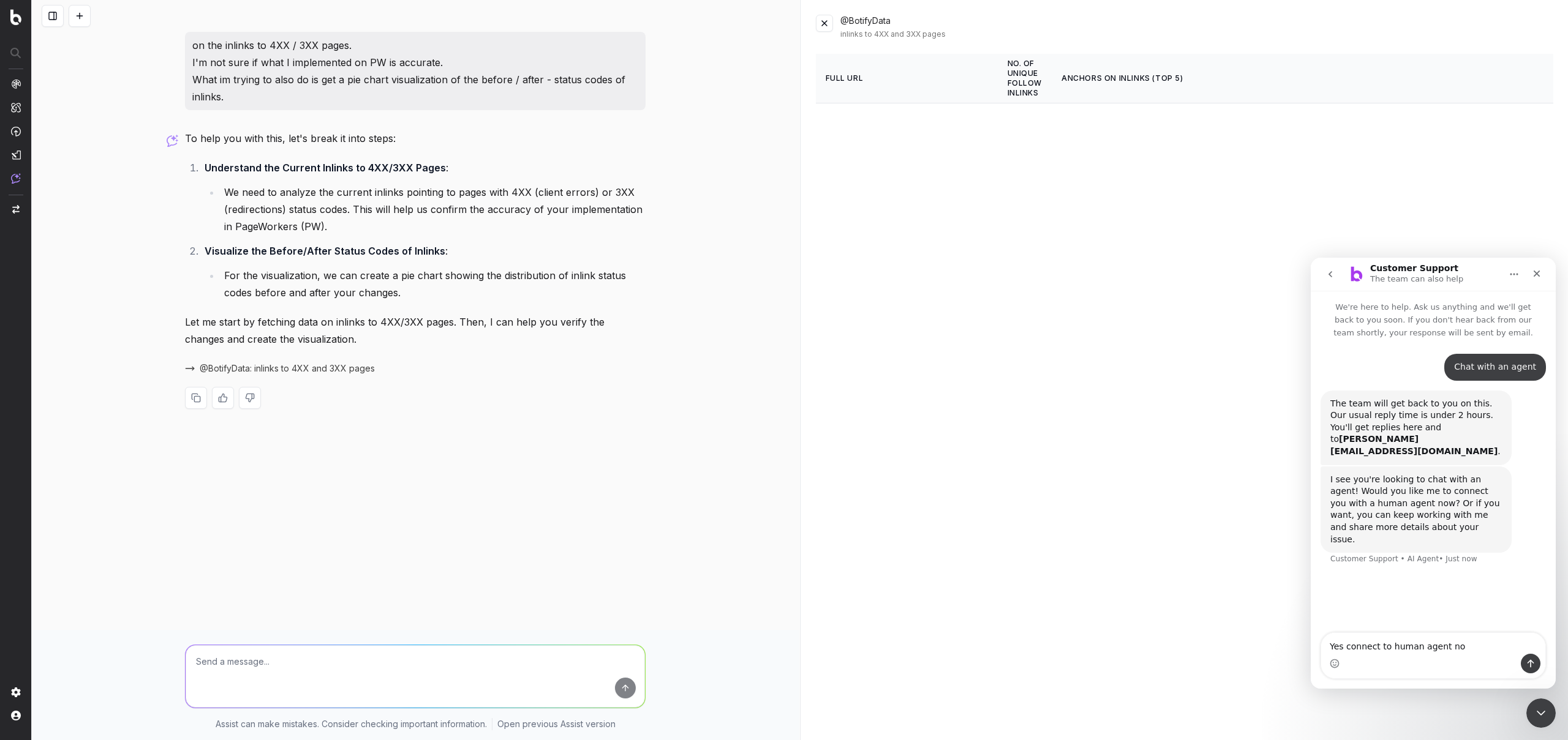
type textarea "Yes connect to human agent now"
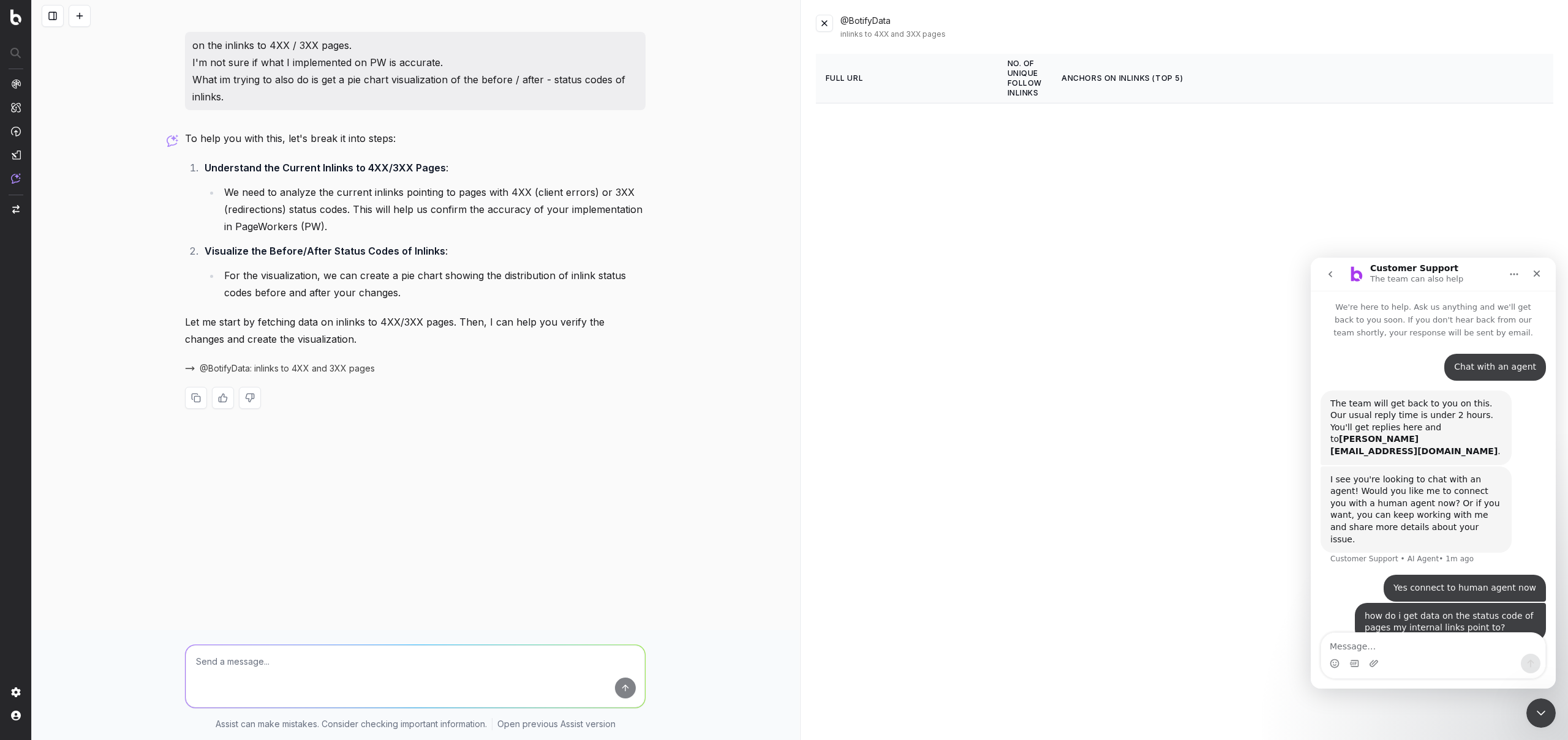
click at [1426, 611] on div "how do i get data on the status code of pages my internal links point to?" at bounding box center [1450, 622] width 172 height 24
copy div "how do i get data on the status code of pages my internal links point to?"
click at [438, 643] on div at bounding box center [415, 674] width 470 height 88
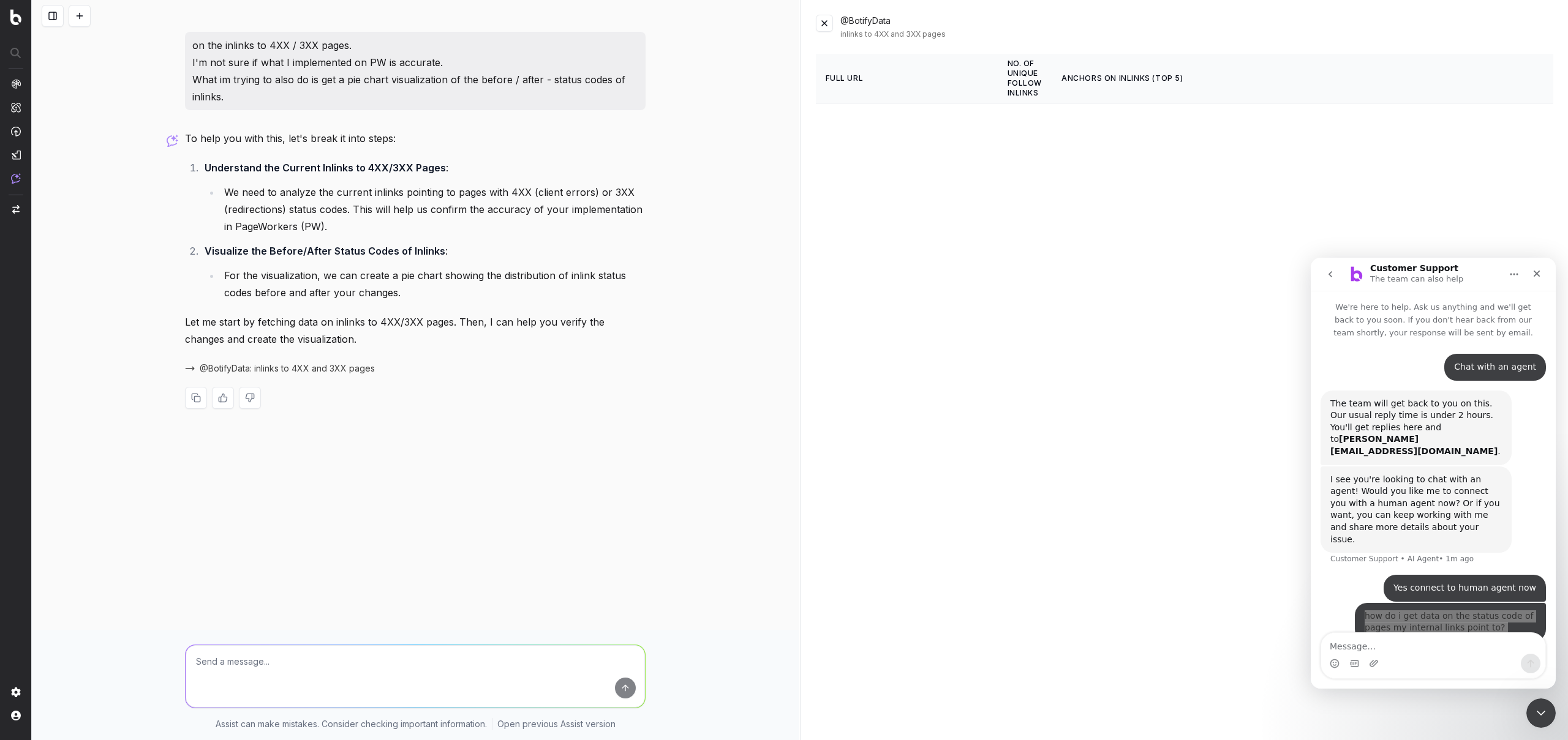
click at [370, 672] on textarea at bounding box center [415, 676] width 459 height 62
paste textarea "how do i get data on the status code of pages my internal links point to?"
type textarea "how do i get data on the status code of pages my internal links point to?"
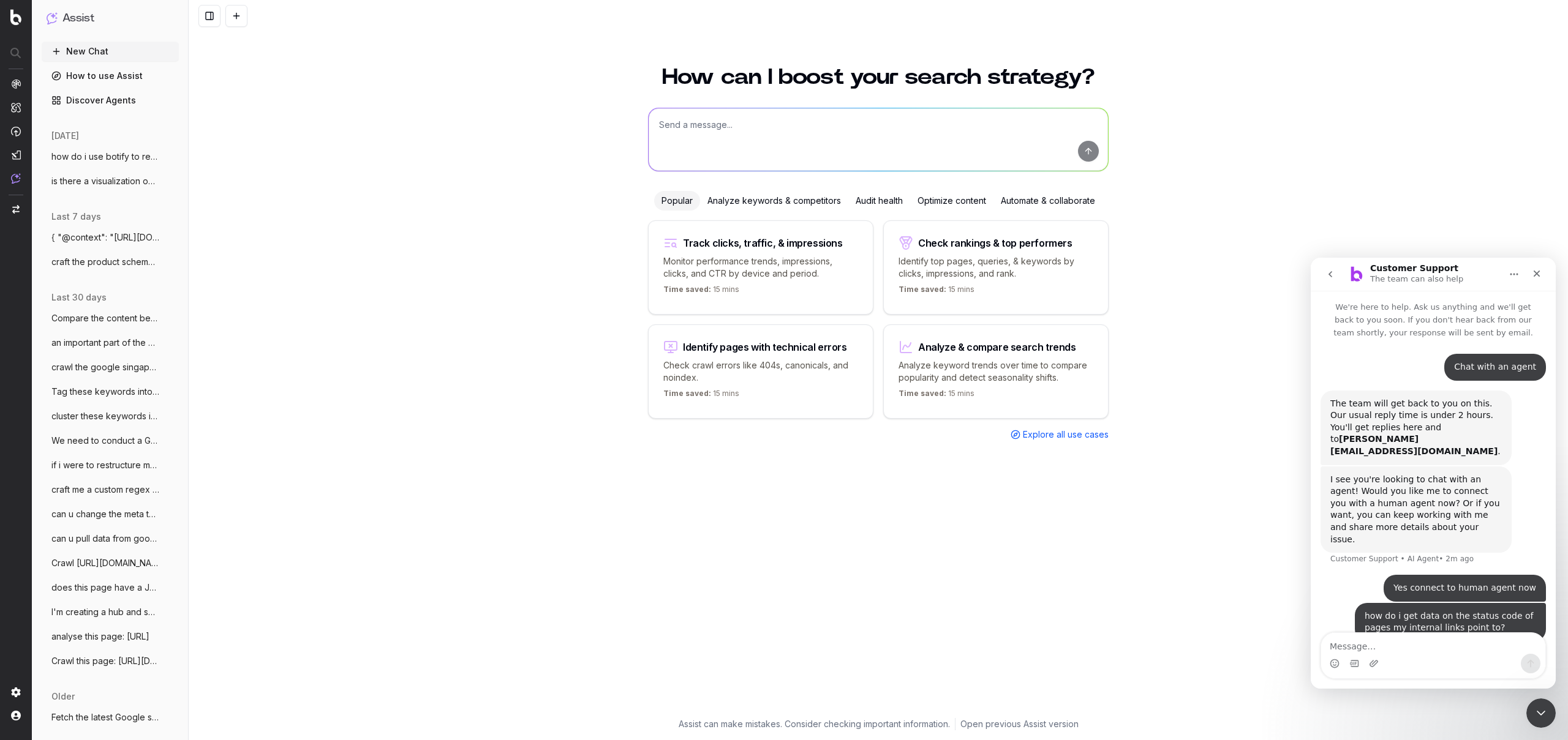
type textarea "how do i get data on the status code of pages my internal links point to?"
click at [682, 138] on textarea at bounding box center [878, 139] width 459 height 62
paste textarea "how do i get data on the status code of pages my internal links point to?"
type textarea "how do i get data on the status code of pages my internal links point to?"
